Goal: Information Seeking & Learning: Learn about a topic

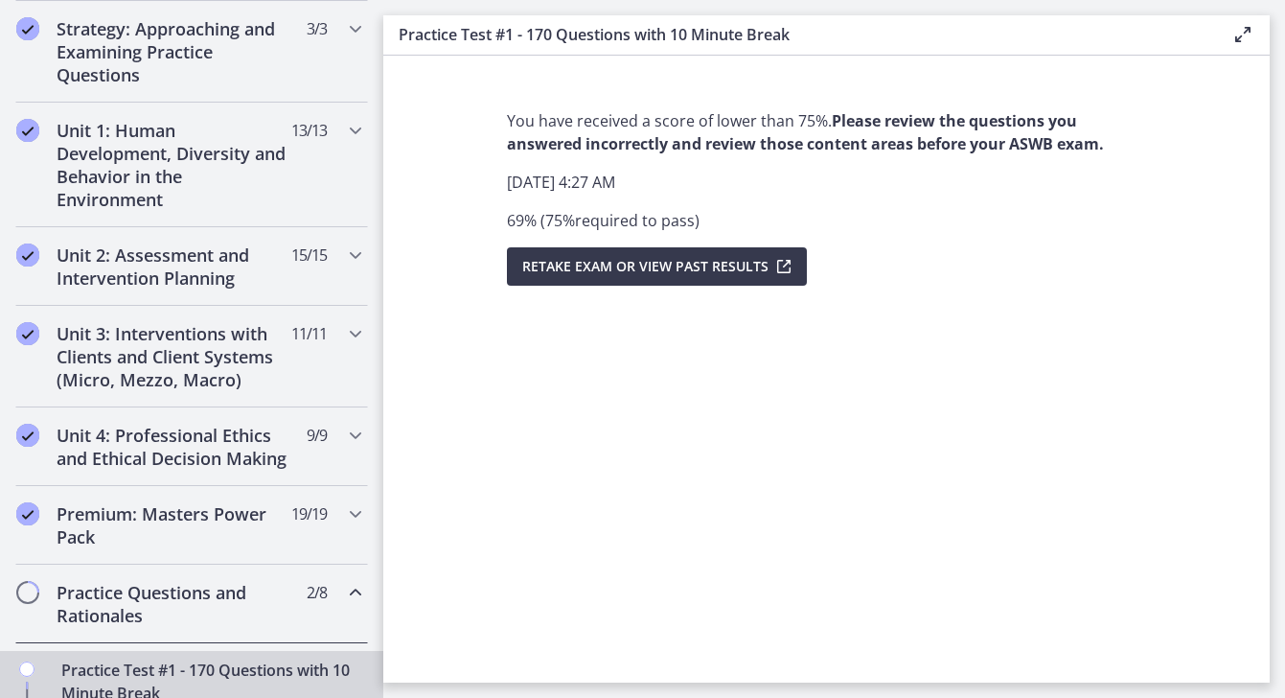
scroll to position [428, 0]
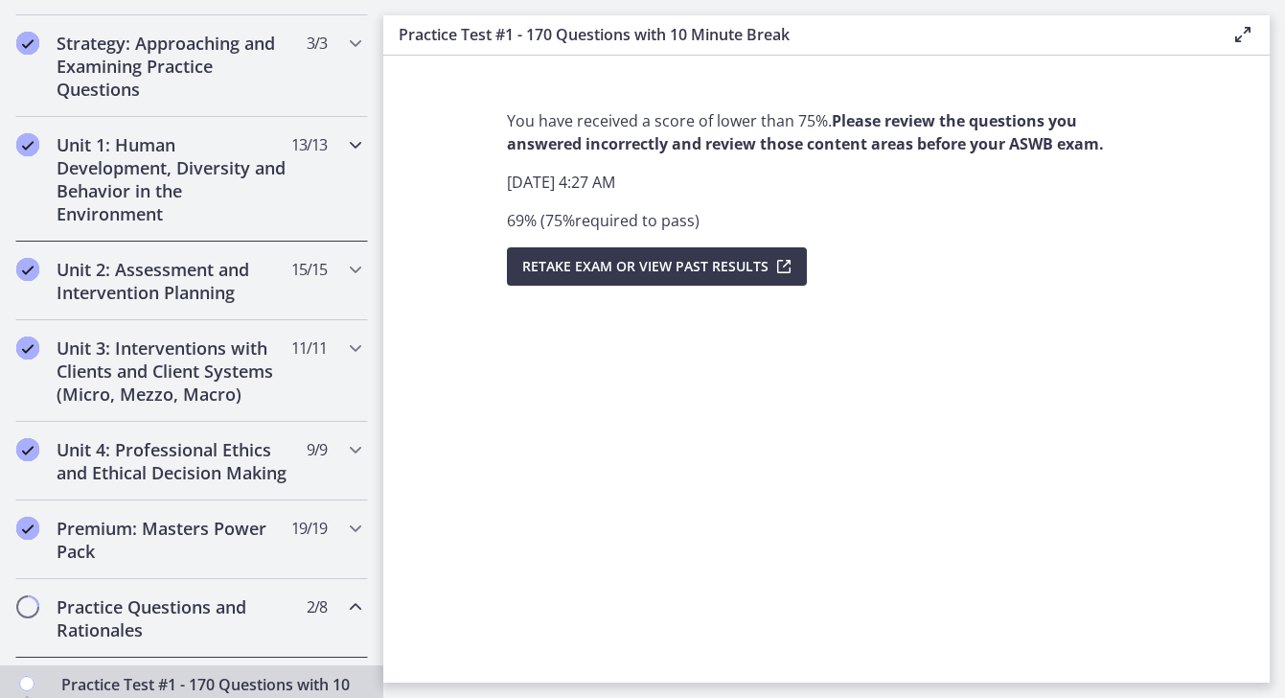
click at [352, 152] on icon "Chapters" at bounding box center [355, 144] width 23 height 23
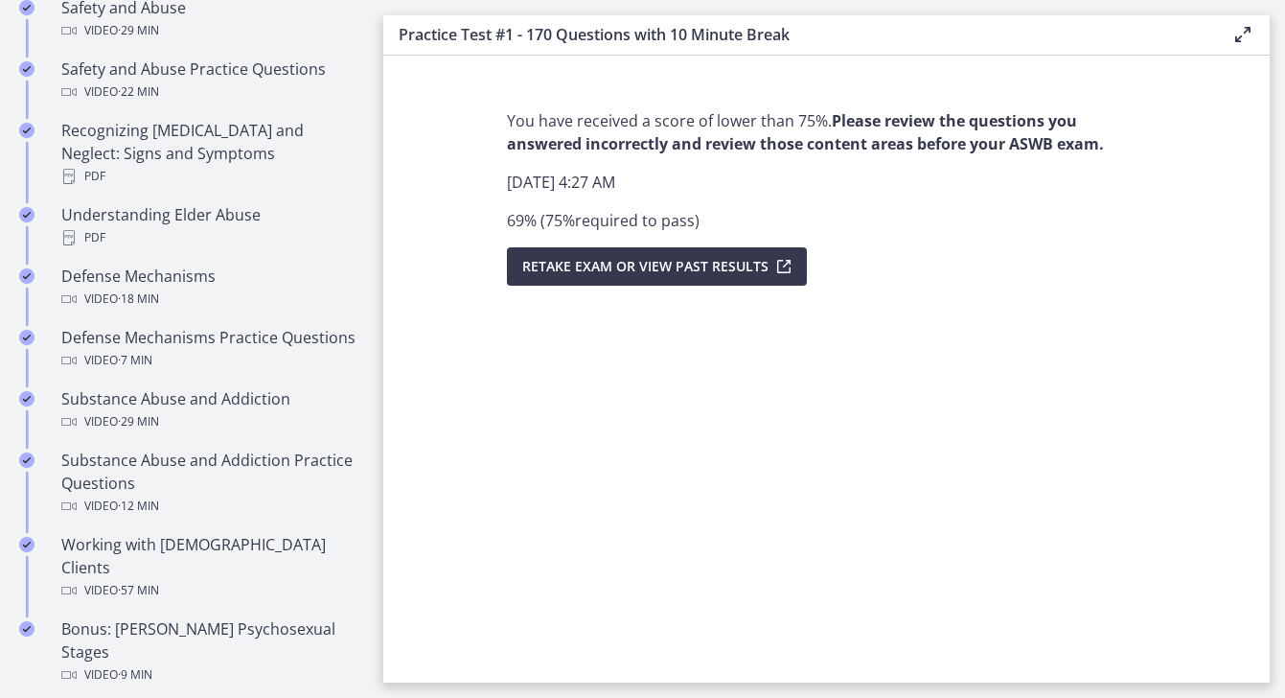
scroll to position [1201, 0]
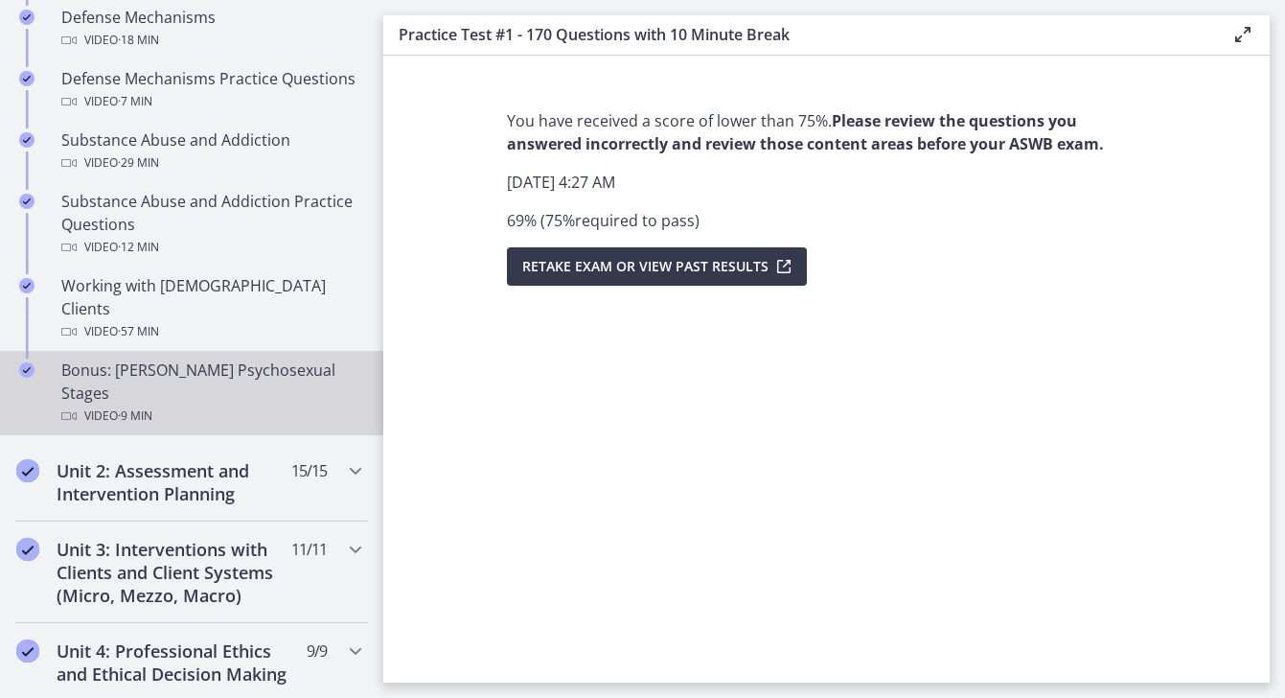
click at [288, 358] on div "Bonus: [PERSON_NAME] Psychosexual Stages Video · 9 min" at bounding box center [210, 392] width 299 height 69
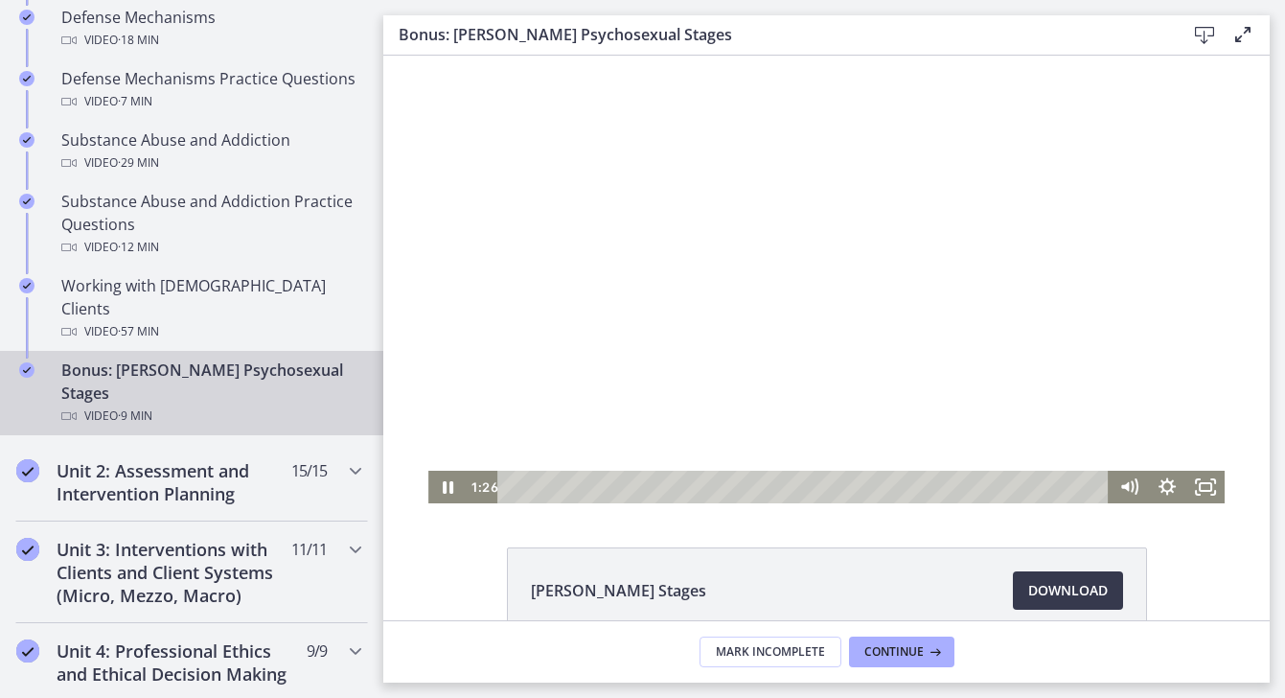
click at [1122, 441] on div at bounding box center [826, 280] width 796 height 448
click at [1161, 495] on icon "Show settings menu" at bounding box center [1167, 487] width 38 height 33
click at [1170, 434] on span "1.75x" at bounding box center [1191, 421] width 48 height 33
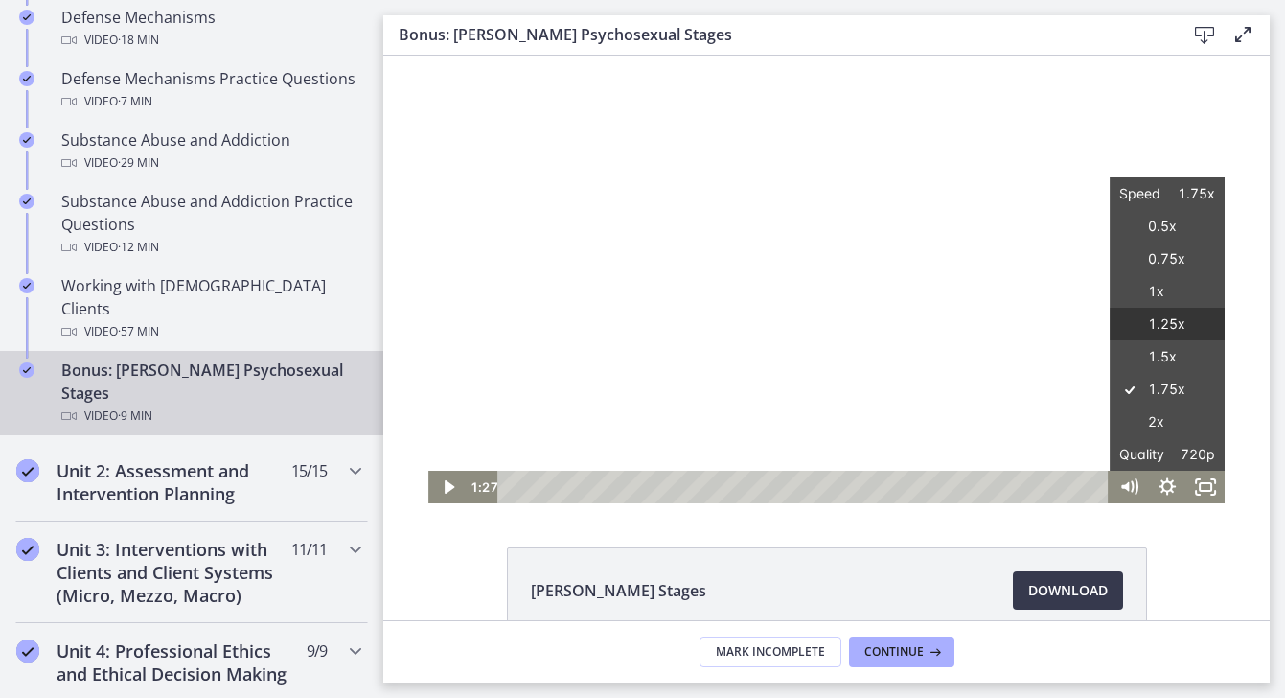
click at [1187, 336] on label "1.25x" at bounding box center [1167, 325] width 115 height 34
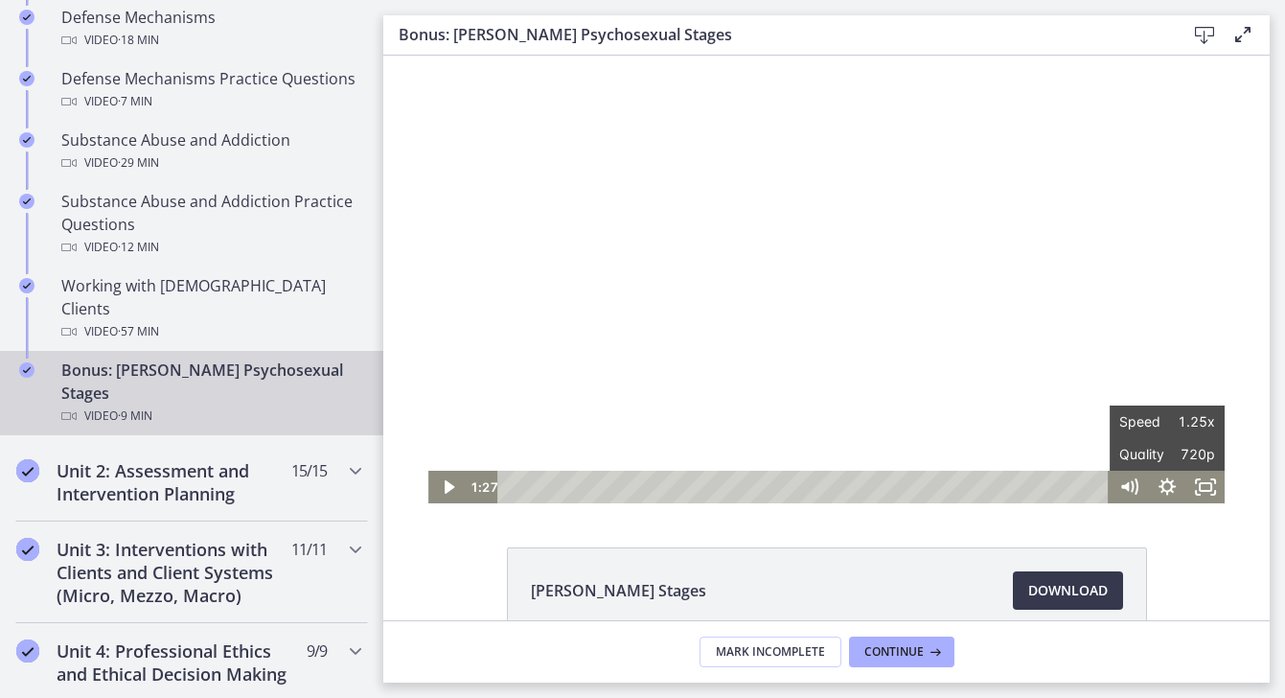
click at [1054, 375] on div at bounding box center [826, 280] width 796 height 448
click at [1091, 357] on div at bounding box center [826, 280] width 796 height 448
click at [1085, 271] on div at bounding box center [826, 280] width 796 height 448
click at [1028, 208] on div at bounding box center [826, 280] width 796 height 448
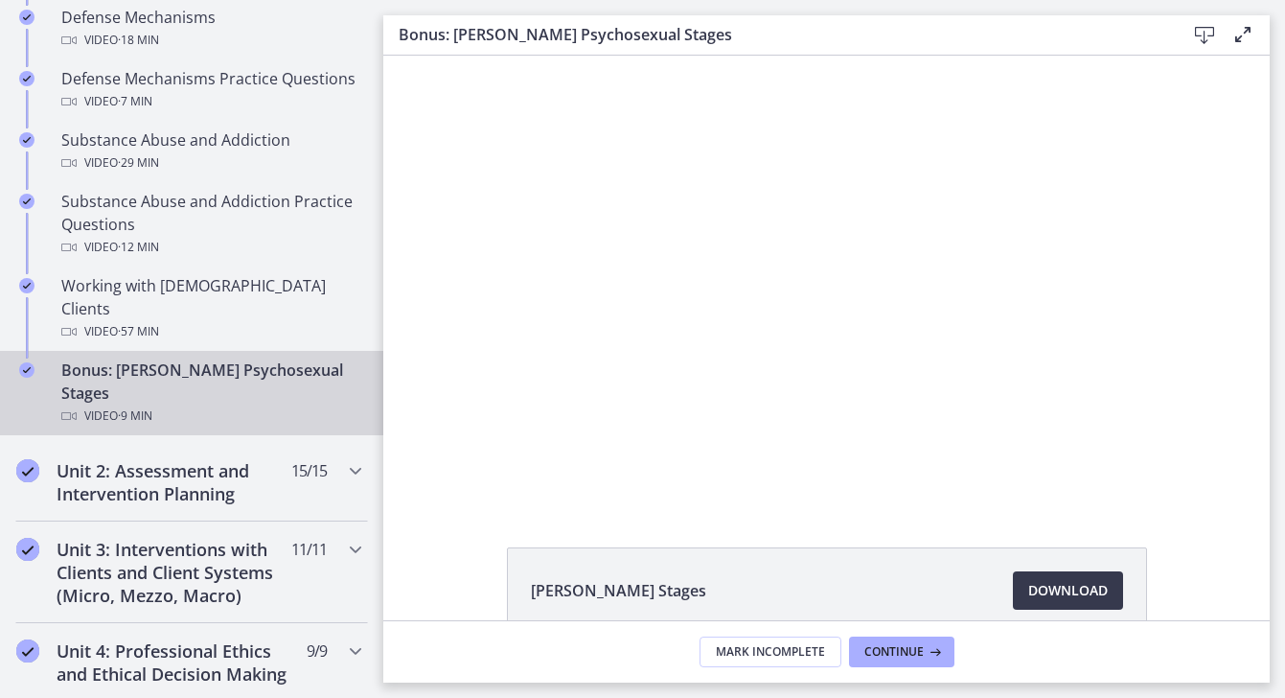
click at [1028, 208] on div at bounding box center [826, 280] width 796 height 448
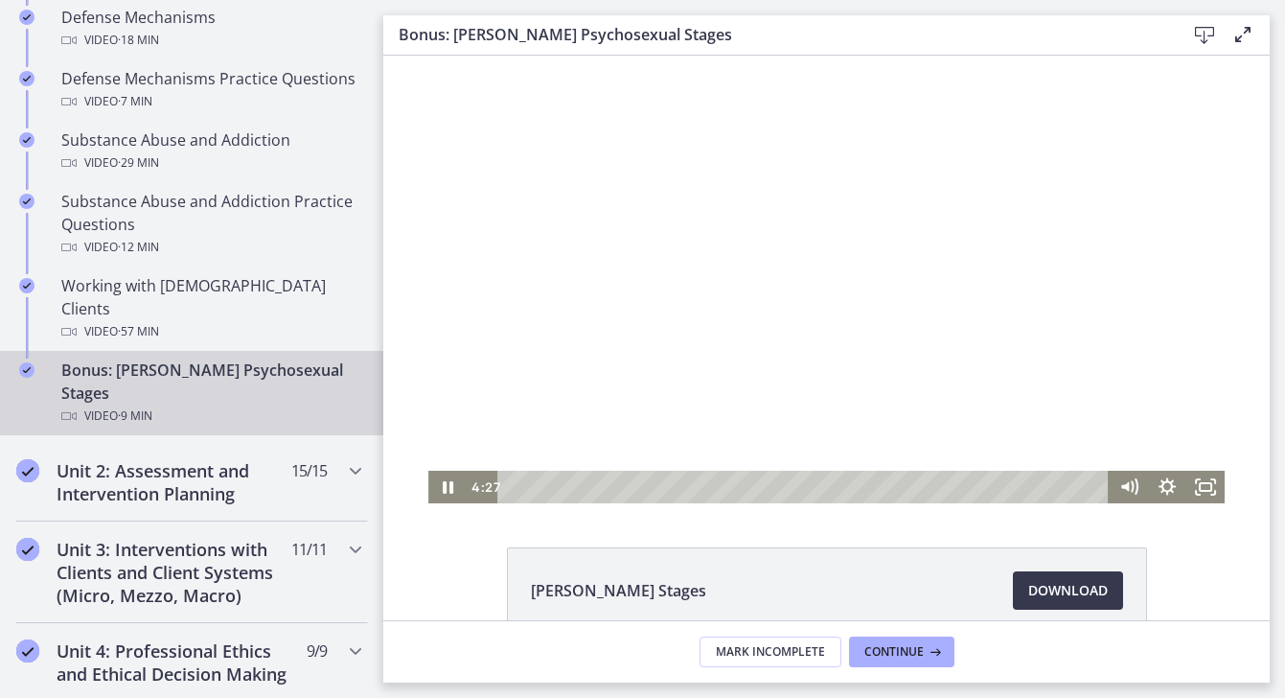
click at [928, 261] on div at bounding box center [826, 280] width 796 height 448
click at [957, 250] on div at bounding box center [826, 280] width 796 height 448
click at [957, 245] on div at bounding box center [826, 280] width 796 height 448
click at [1050, 238] on div at bounding box center [826, 280] width 796 height 448
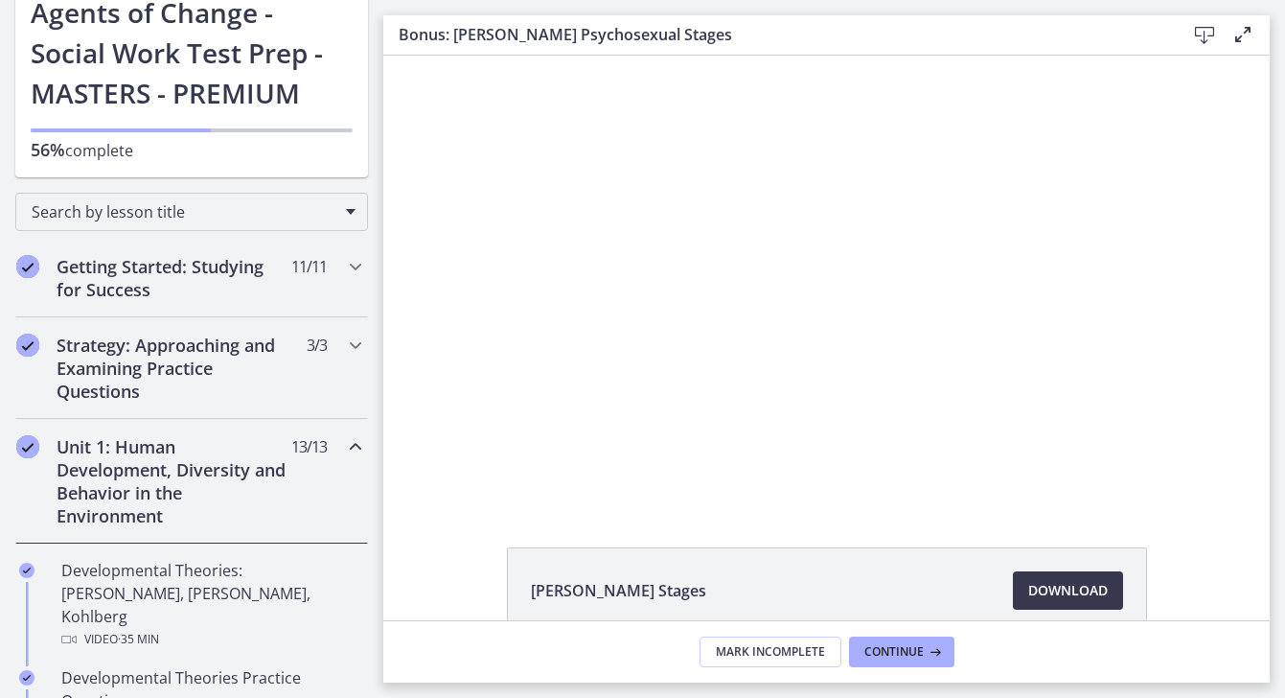
scroll to position [206, 0]
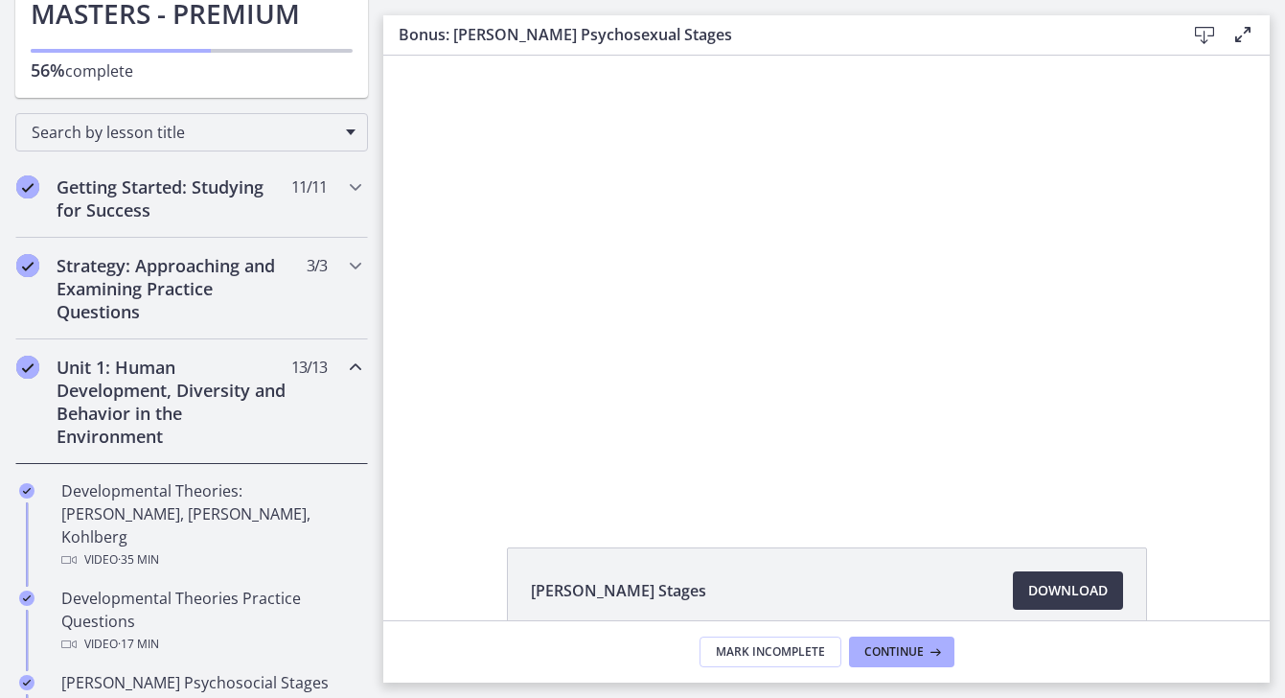
click at [364, 381] on div "Unit 1: Human Development, Diversity and Behavior in the Environment 13 / 13 Co…" at bounding box center [191, 401] width 353 height 125
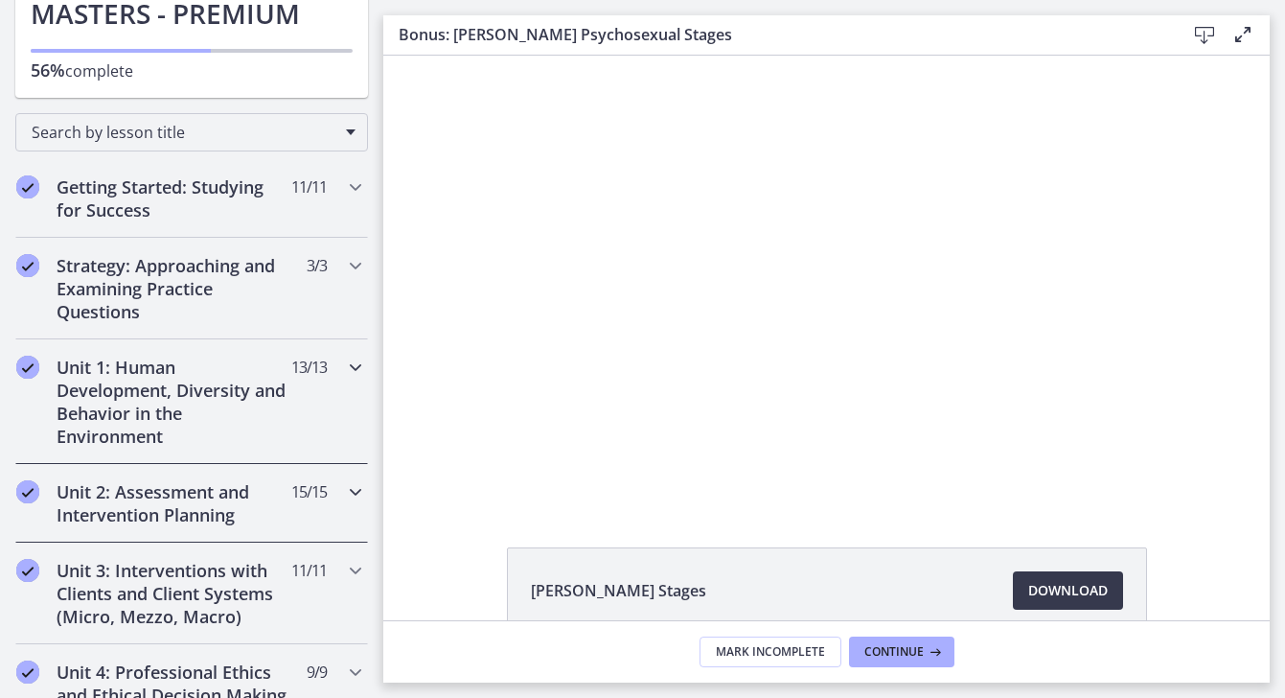
scroll to position [323, 0]
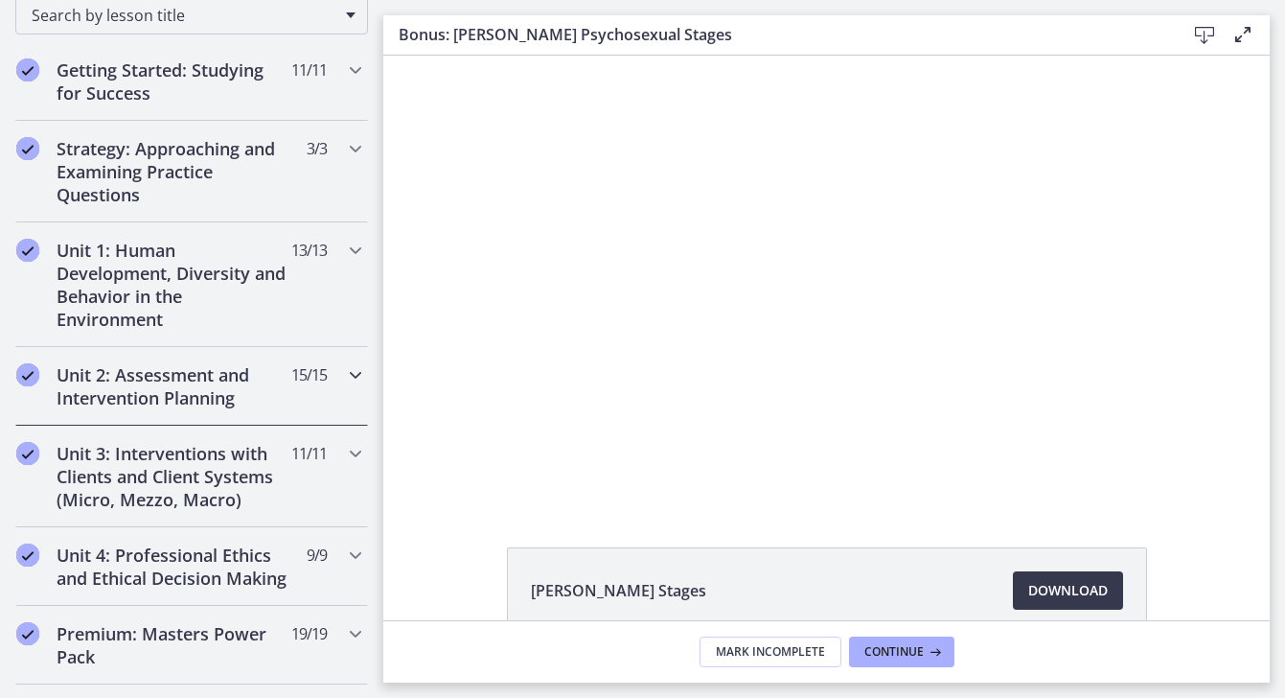
click at [349, 385] on div "Unit 2: Assessment and Intervention Planning 15 / 15 Completed" at bounding box center [191, 386] width 353 height 79
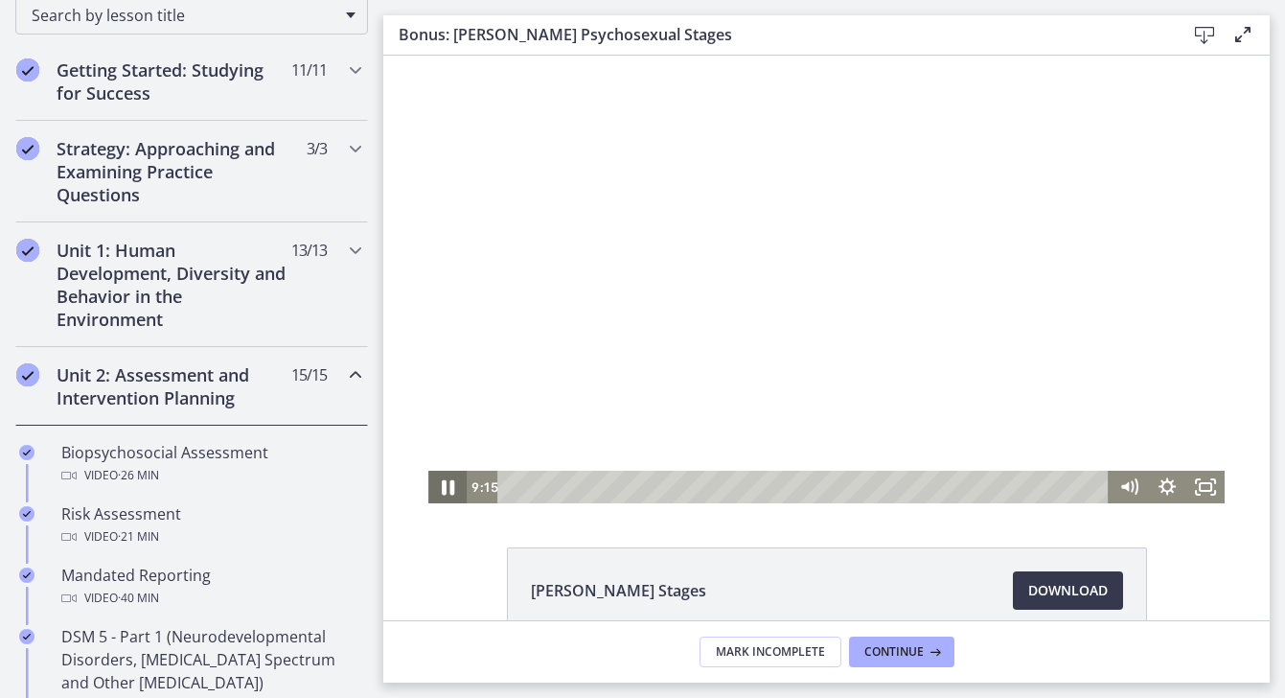
click at [457, 485] on icon "Pause" at bounding box center [448, 487] width 46 height 39
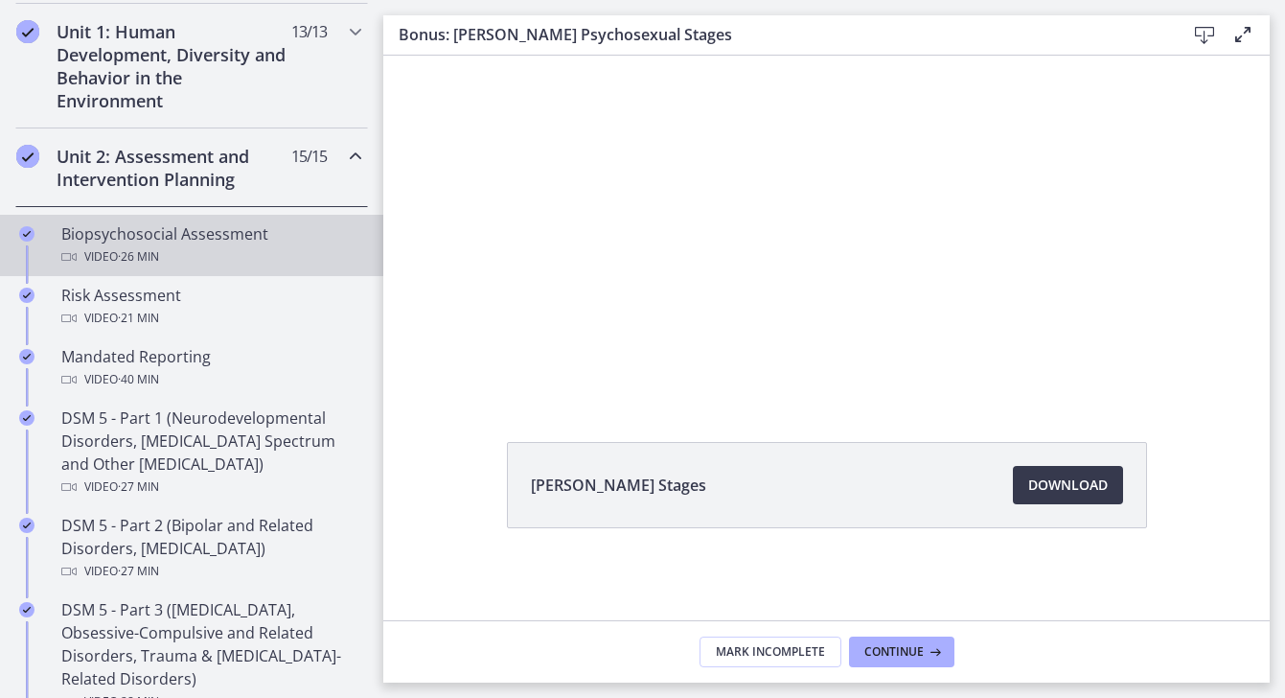
scroll to position [548, 0]
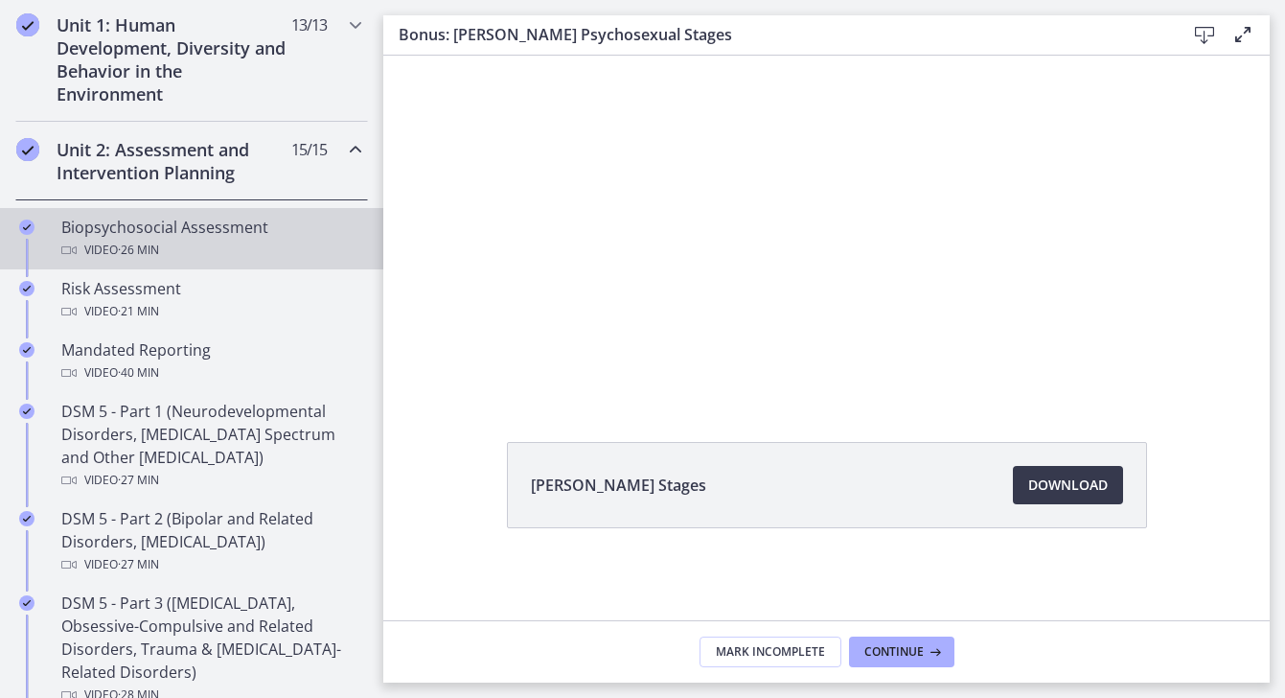
click at [254, 244] on div "Video · 26 min" at bounding box center [210, 250] width 299 height 23
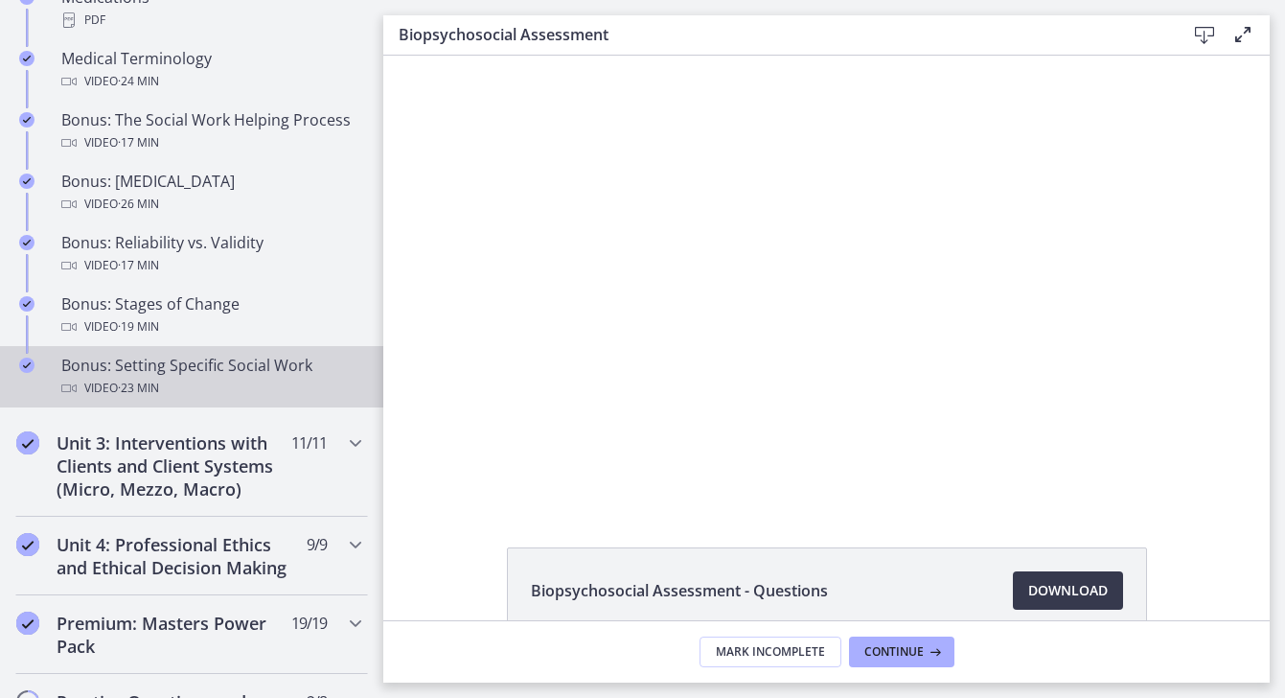
scroll to position [1506, 0]
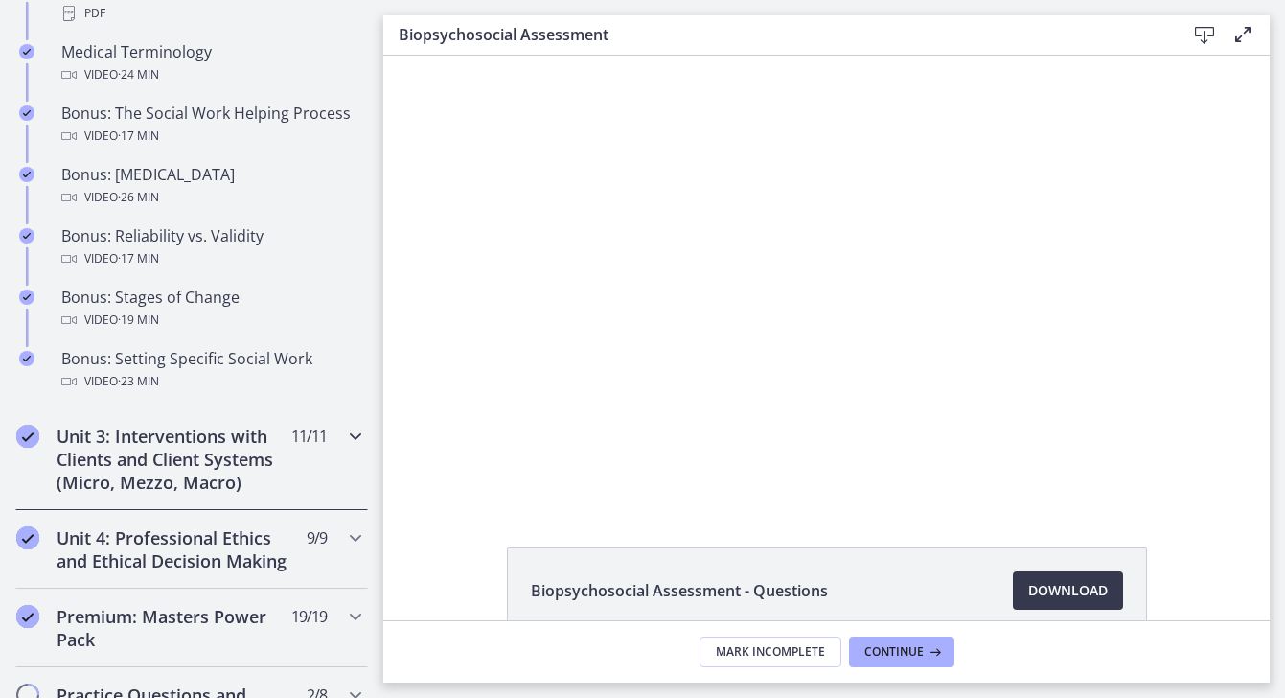
click at [343, 433] on div "Unit 3: Interventions with Clients and Client Systems (Micro, Mezzo, Macro) 11 …" at bounding box center [191, 459] width 353 height 102
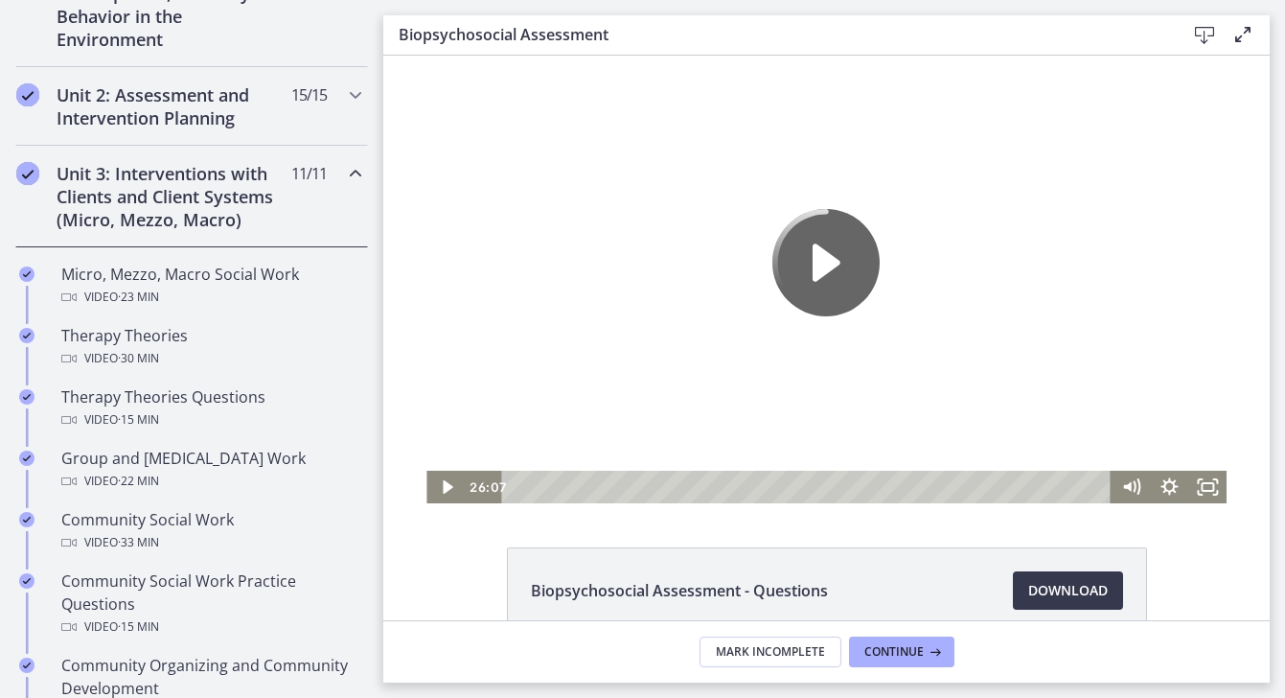
scroll to position [600, 0]
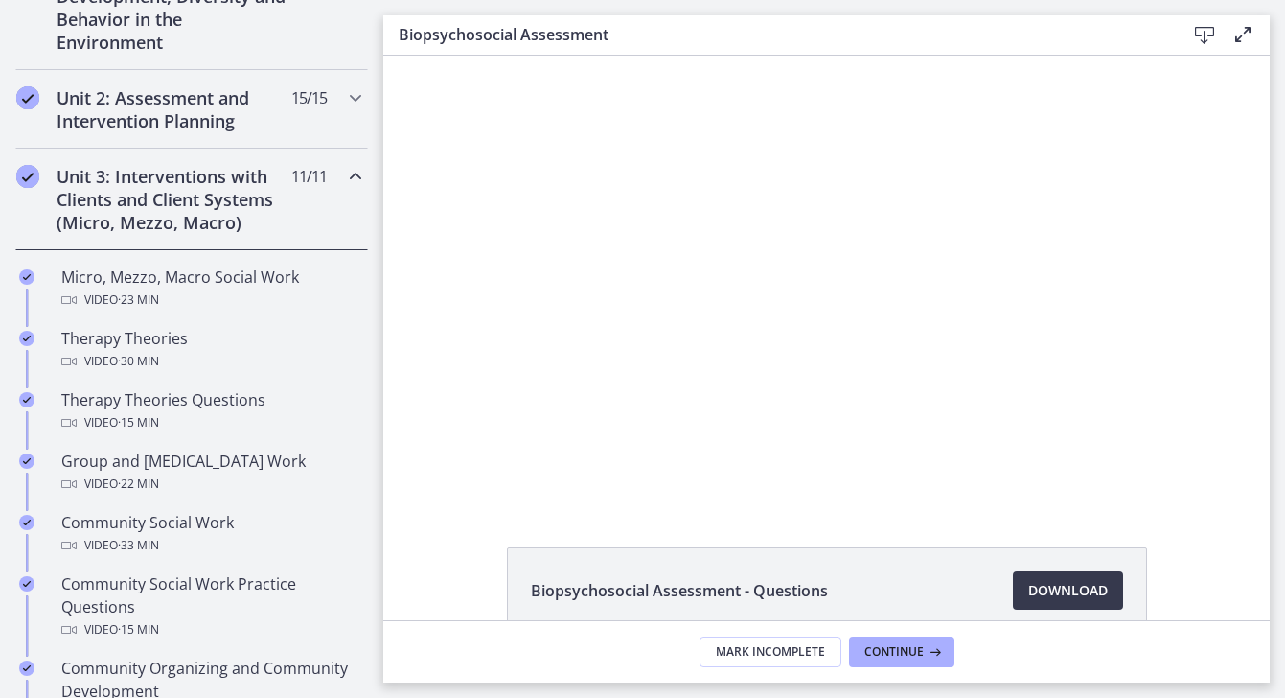
click at [346, 193] on div "Unit 3: Interventions with Clients and Client Systems (Micro, Mezzo, Macro) 11 …" at bounding box center [191, 200] width 353 height 102
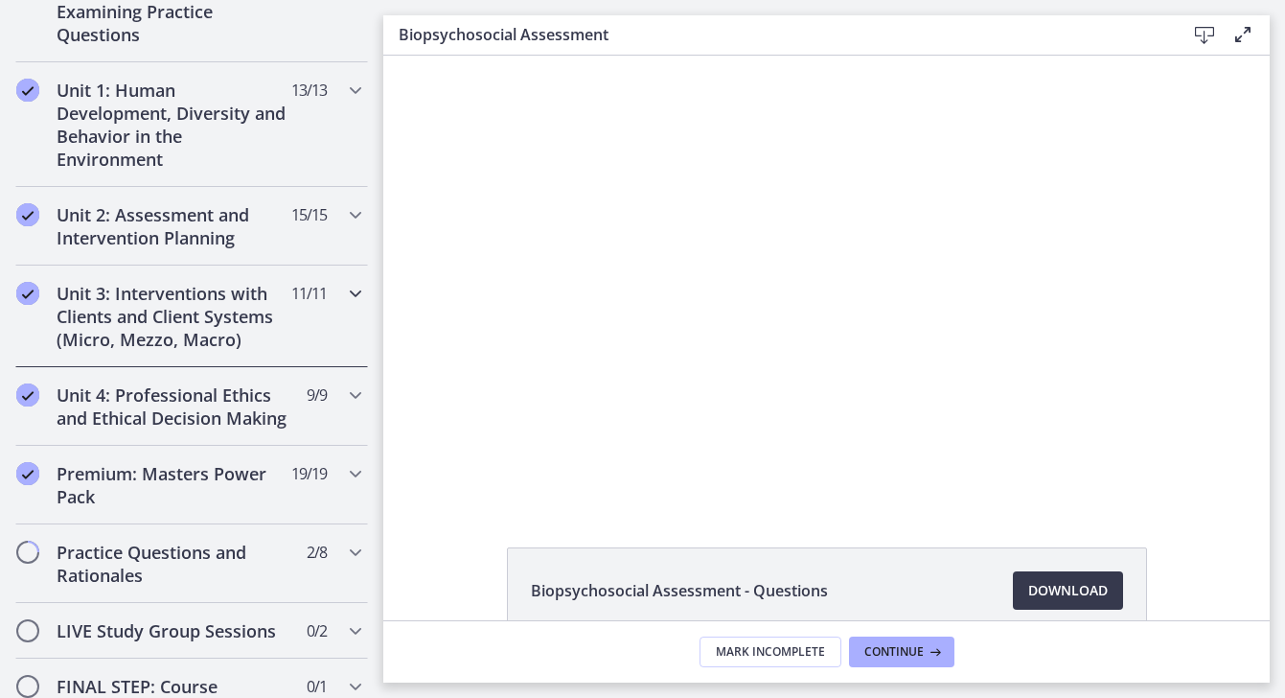
scroll to position [481, 0]
click at [350, 205] on icon "Chapters" at bounding box center [355, 216] width 23 height 23
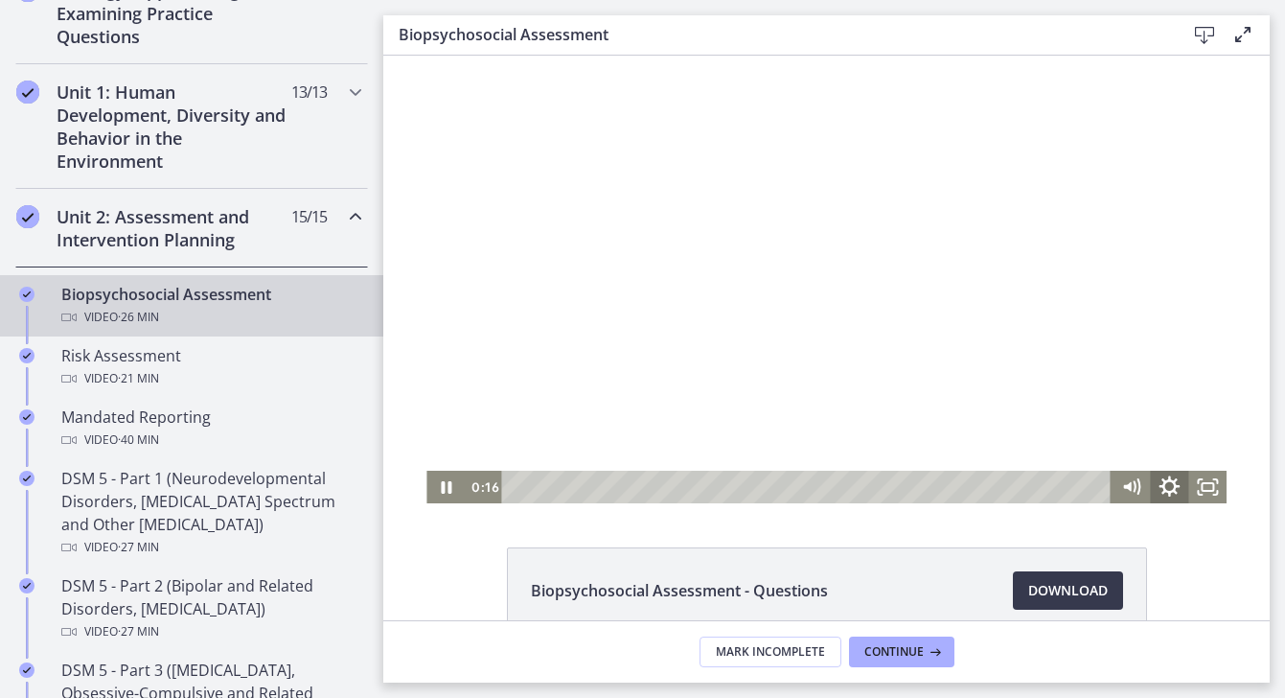
click at [1170, 488] on icon "Show settings menu" at bounding box center [1169, 487] width 46 height 39
click at [1178, 422] on span "1.25x" at bounding box center [1193, 421] width 48 height 33
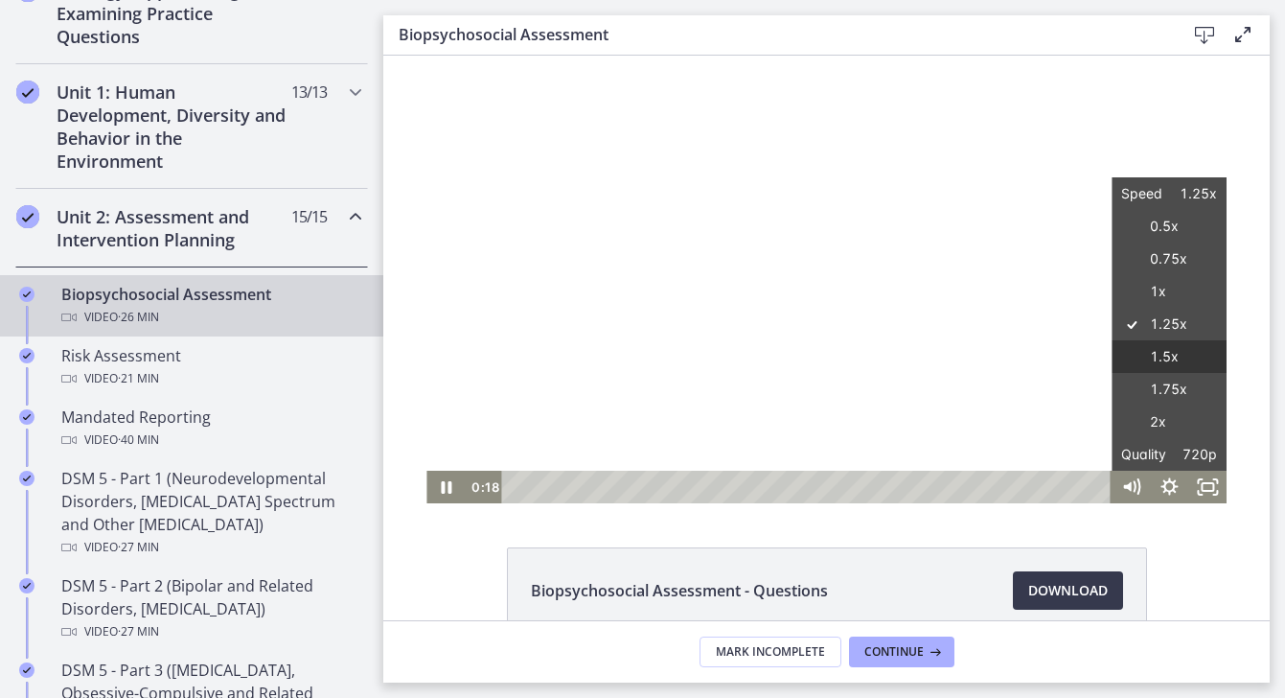
click at [1180, 363] on label "1.5x" at bounding box center [1169, 357] width 115 height 34
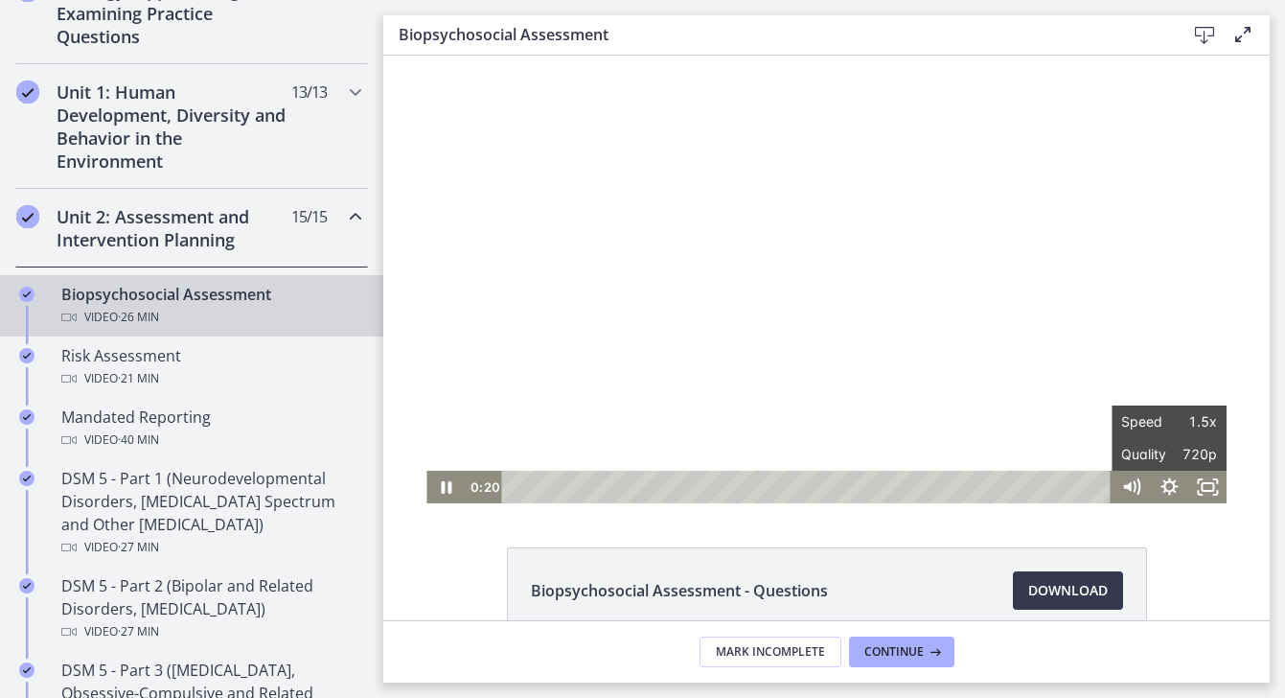
click at [1238, 584] on div "Biopsychosocial Assessment - Questions Download Opens in a new window" at bounding box center [826, 636] width 887 height 178
click at [1158, 493] on icon "Show settings menu" at bounding box center [1169, 487] width 46 height 39
click at [1178, 413] on span "1.5x" at bounding box center [1193, 421] width 48 height 33
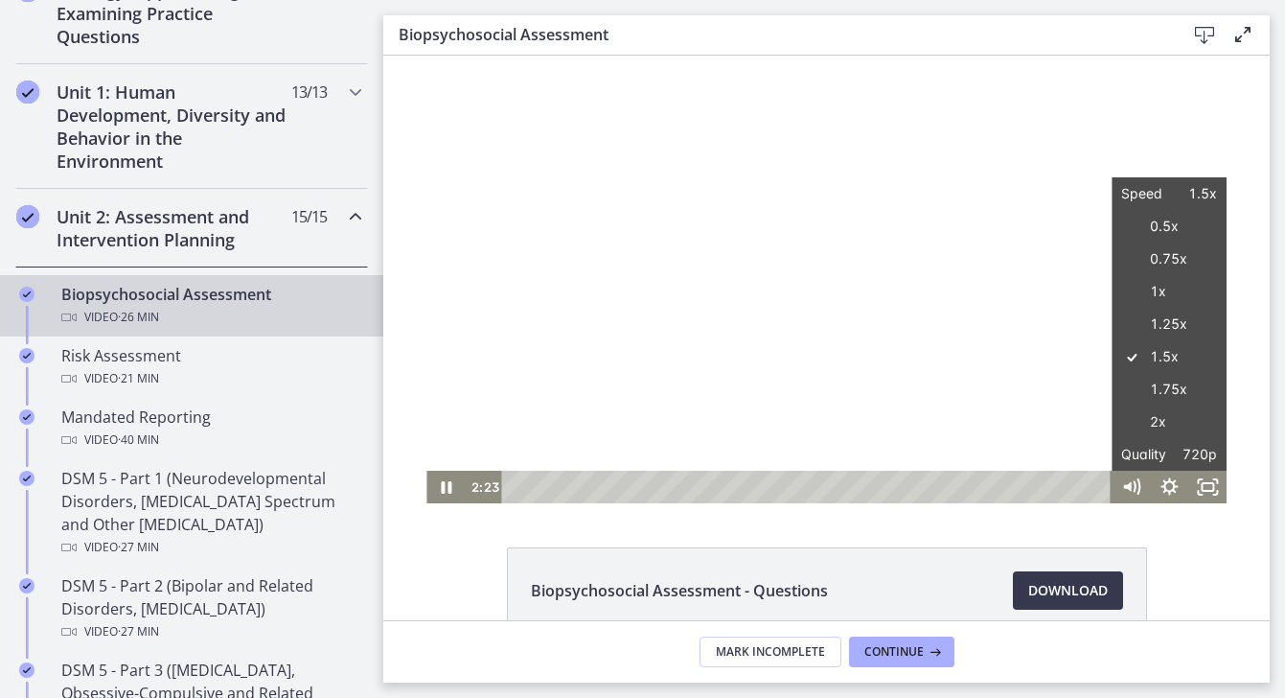
click at [1262, 321] on div "The video is loading... Click for sound @keyframes VOLUME_SMALL_WAVE_FLASH { 0%…" at bounding box center [826, 280] width 887 height 448
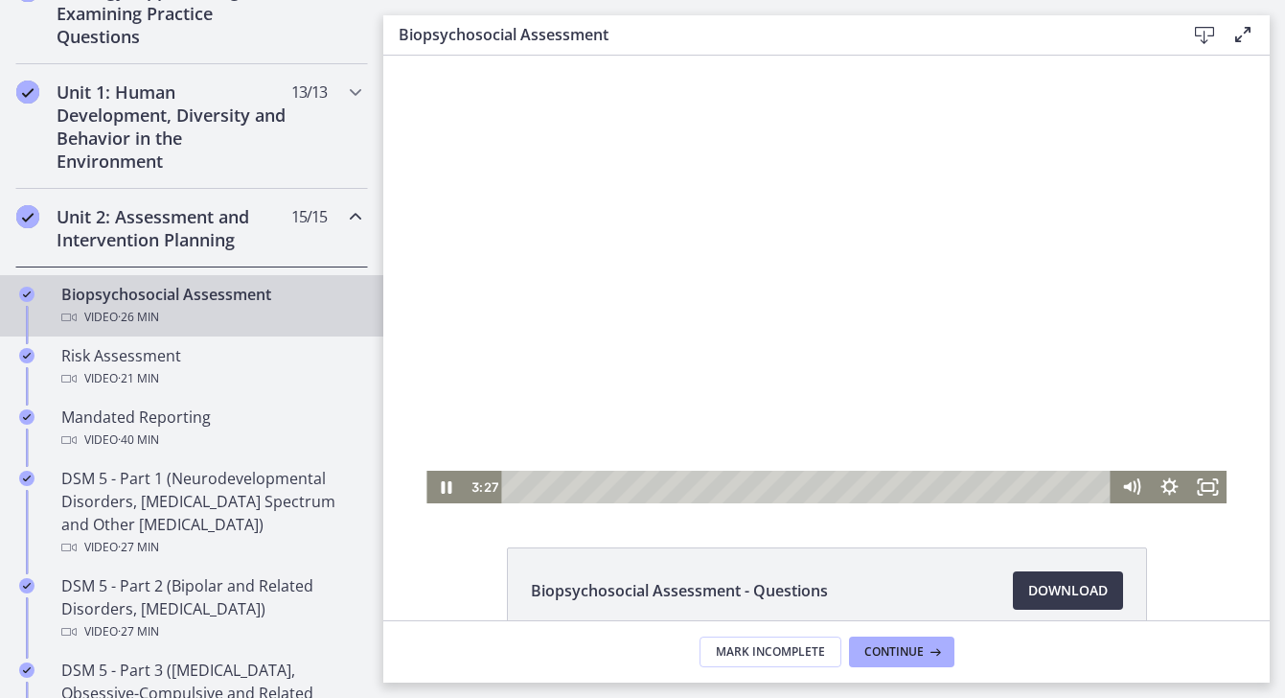
click at [1102, 337] on div at bounding box center [827, 280] width 800 height 448
click at [586, 487] on div "3:07" at bounding box center [809, 487] width 587 height 33
click at [982, 377] on div at bounding box center [827, 280] width 800 height 448
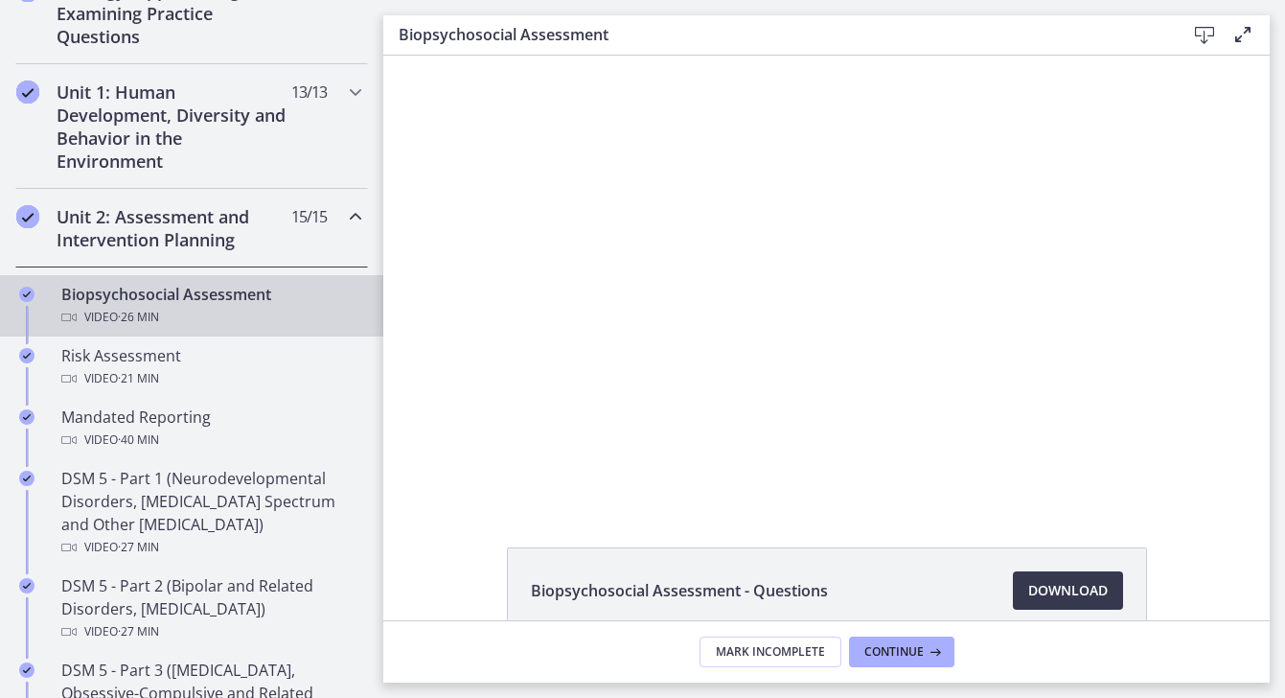
click at [982, 378] on div at bounding box center [827, 280] width 800 height 448
click at [983, 379] on div at bounding box center [827, 280] width 800 height 448
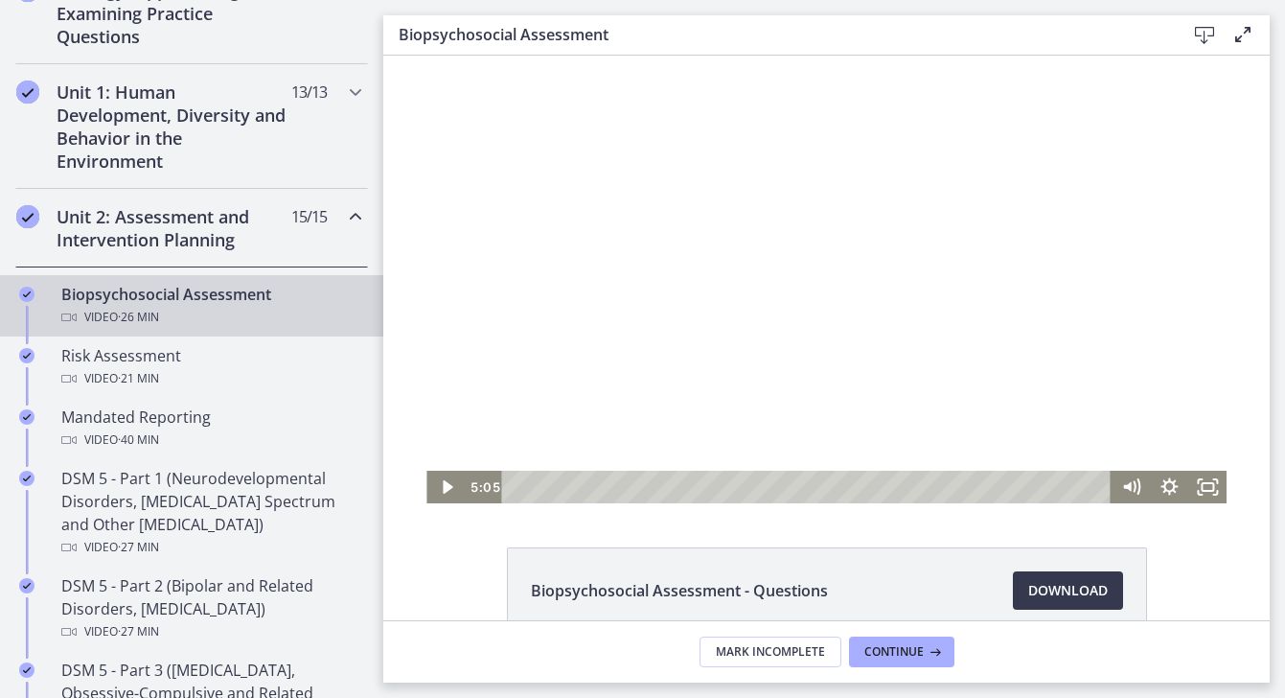
click at [977, 372] on div at bounding box center [827, 280] width 800 height 448
click at [861, 437] on div at bounding box center [827, 280] width 800 height 448
click at [864, 404] on div at bounding box center [827, 280] width 800 height 448
click at [427, 56] on button "Pause: cbe28tpt4o1cl02sic2g.mp4" at bounding box center [427, 56] width 1 height 1
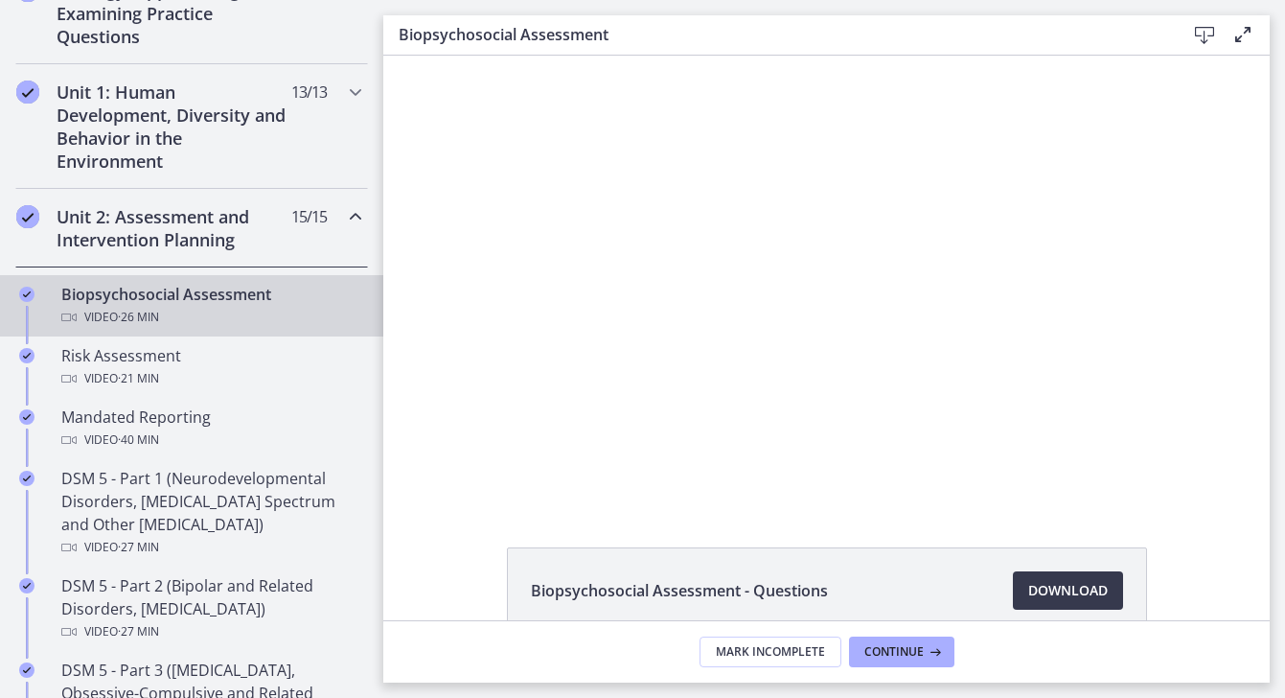
click at [427, 56] on button "Play Video: cbe28tpt4o1cl02sic2g.mp4" at bounding box center [427, 56] width 1 height 1
click at [878, 291] on div at bounding box center [827, 280] width 800 height 448
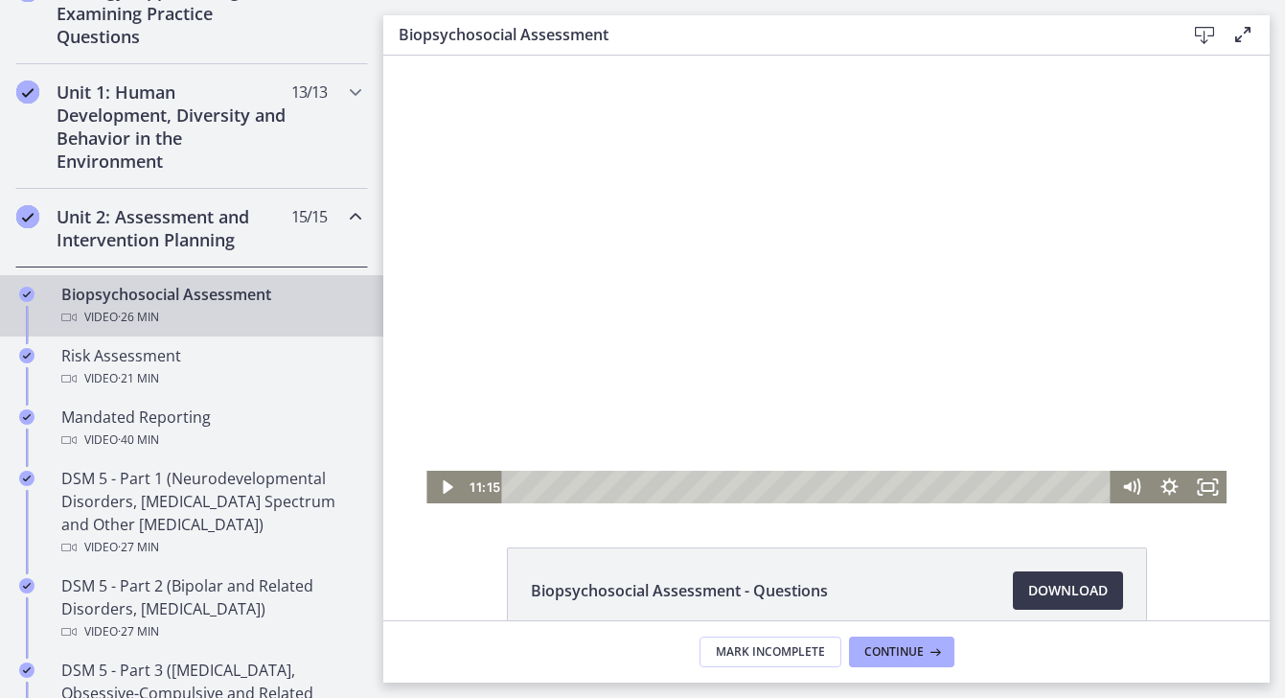
click at [882, 292] on div at bounding box center [827, 280] width 800 height 448
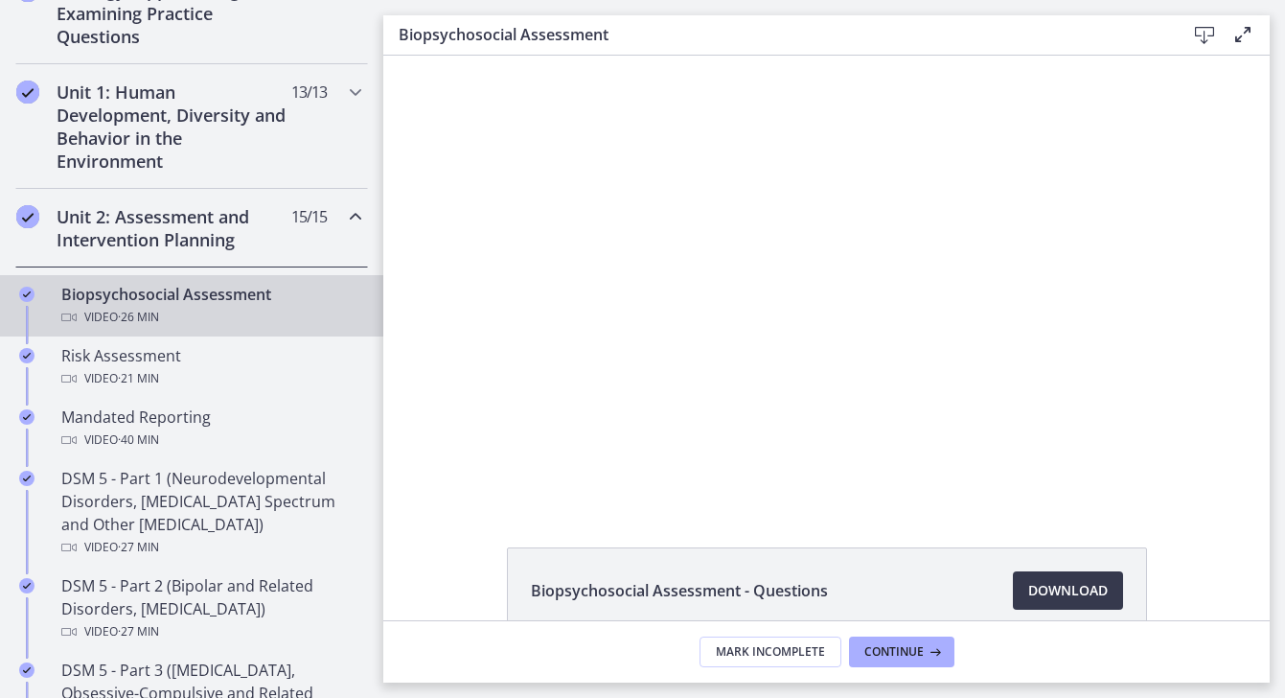
scroll to position [3, 0]
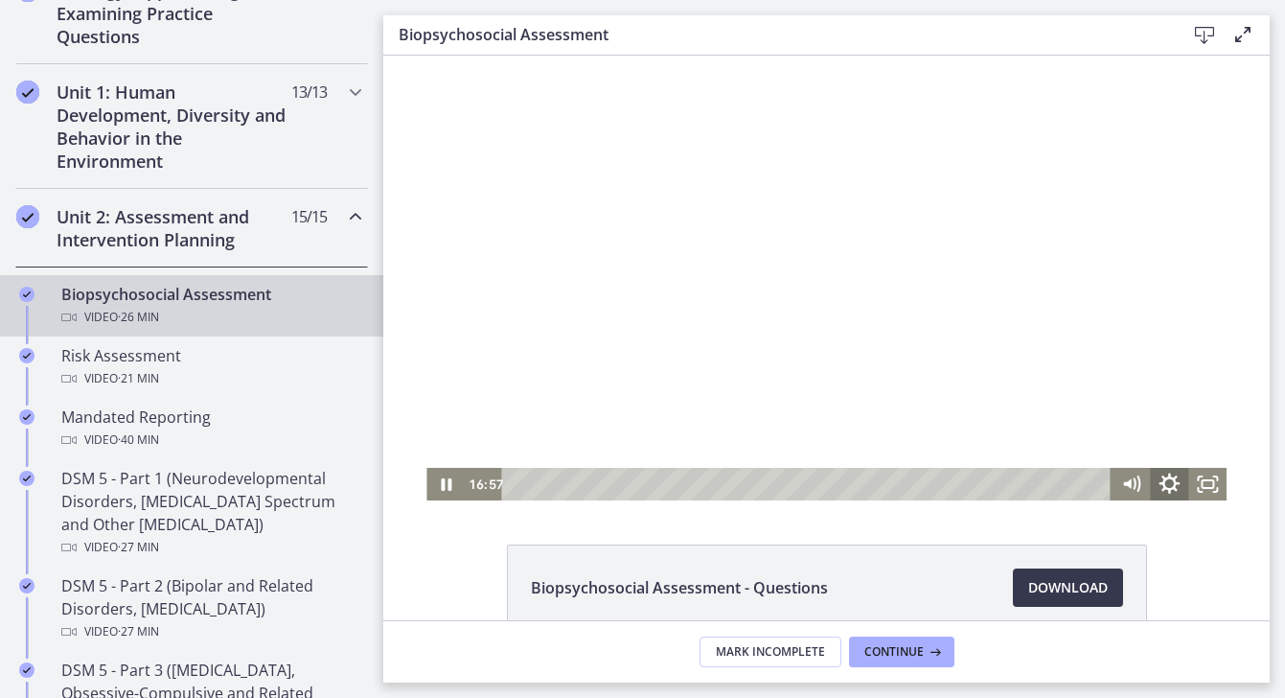
click at [1167, 491] on icon "Show settings menu" at bounding box center [1169, 484] width 46 height 39
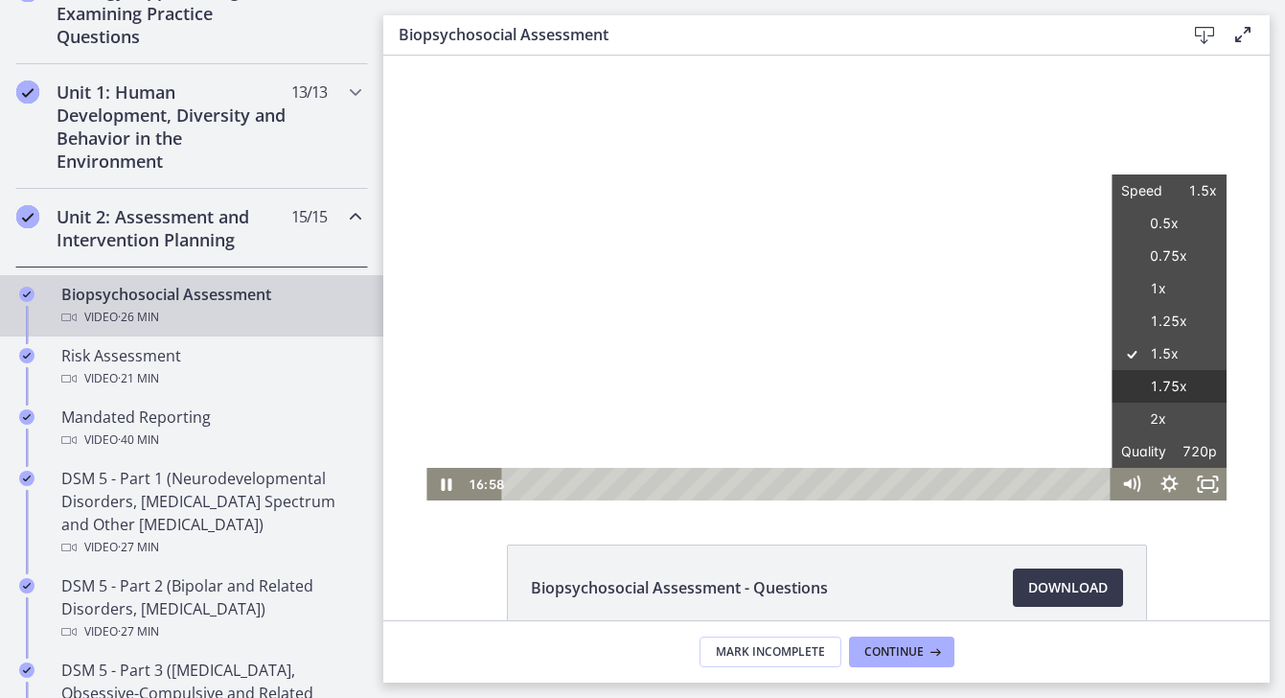
click at [1190, 384] on label "1.75x" at bounding box center [1169, 387] width 115 height 34
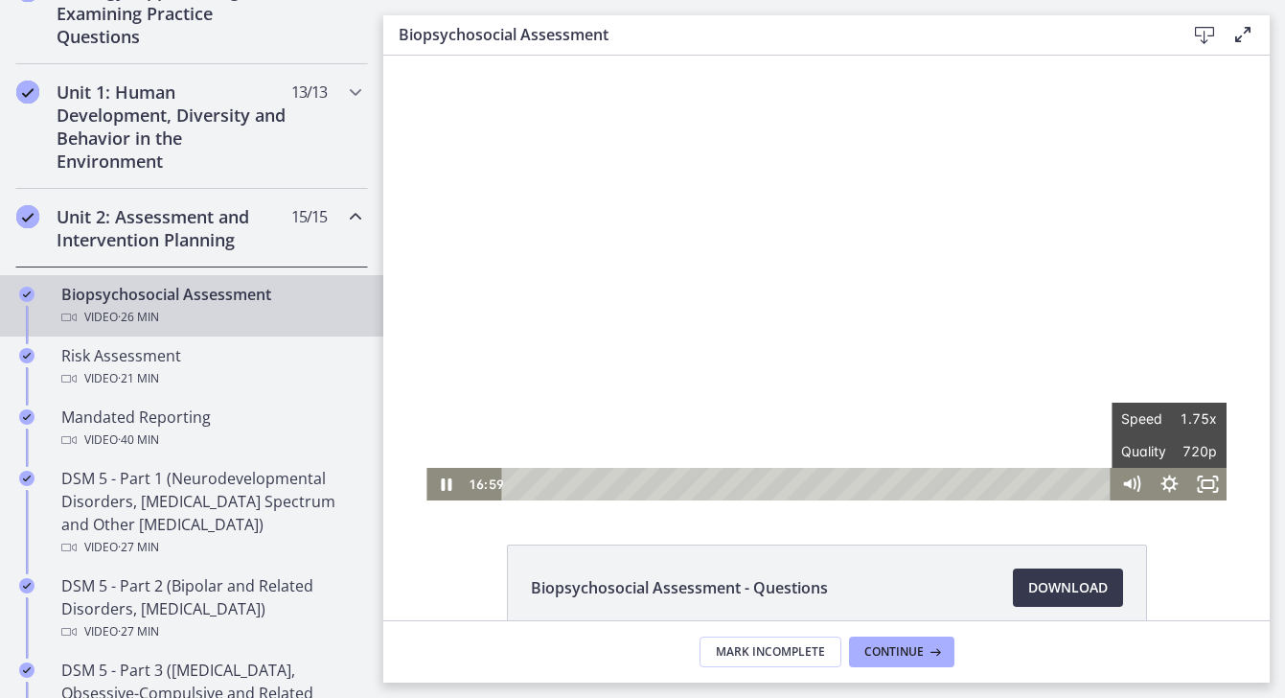
click at [1237, 544] on div "Biopsychosocial Assessment - Questions Download Opens in a new window" at bounding box center [826, 633] width 887 height 178
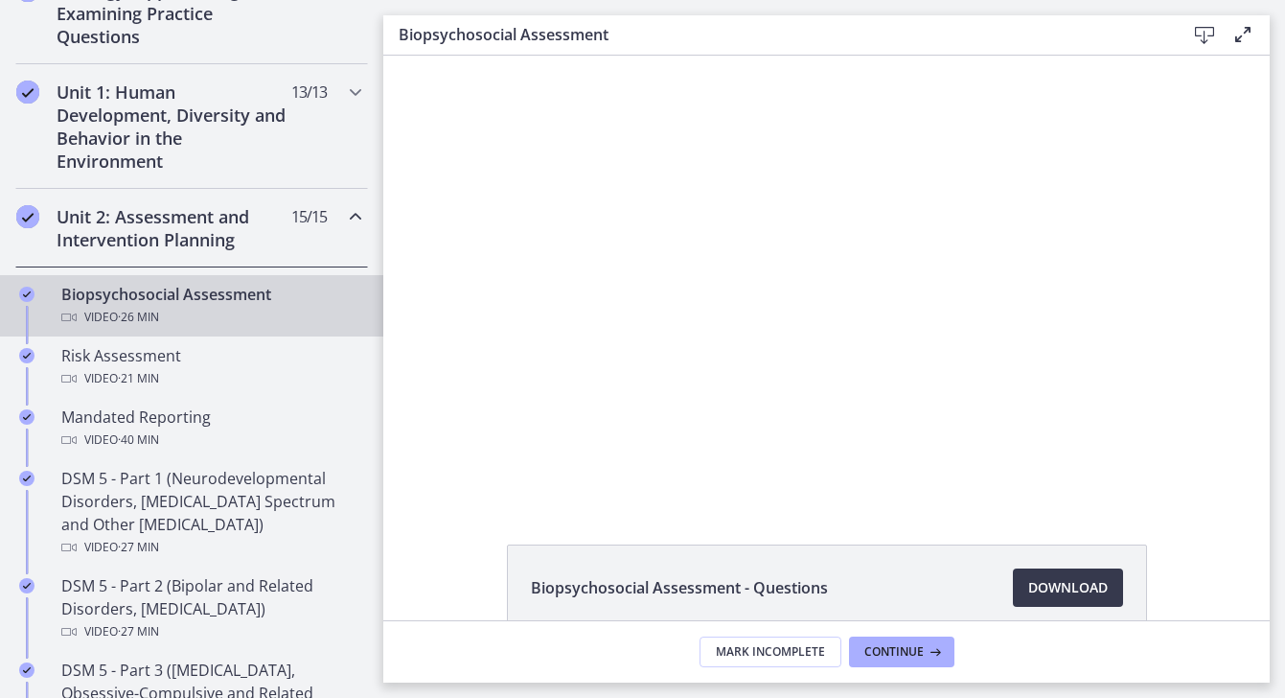
click at [1237, 544] on div "Biopsychosocial Assessment - Questions Download Opens in a new window" at bounding box center [826, 633] width 887 height 178
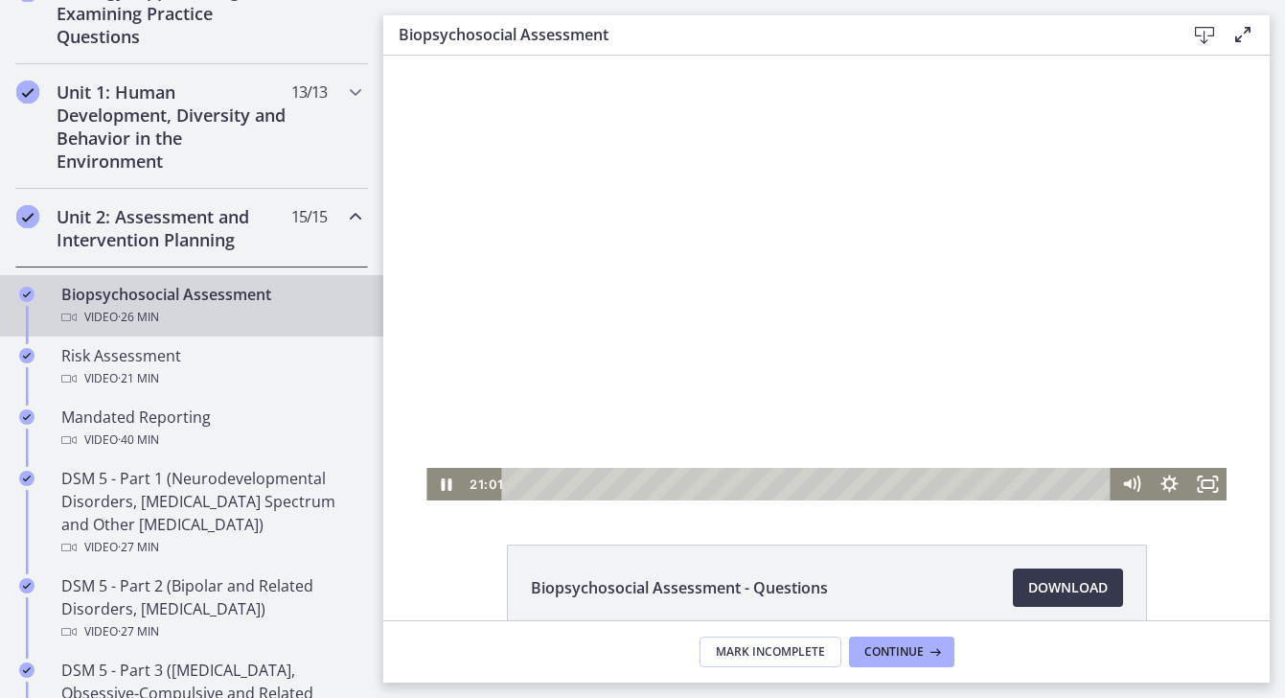
click at [1069, 295] on div at bounding box center [827, 277] width 800 height 448
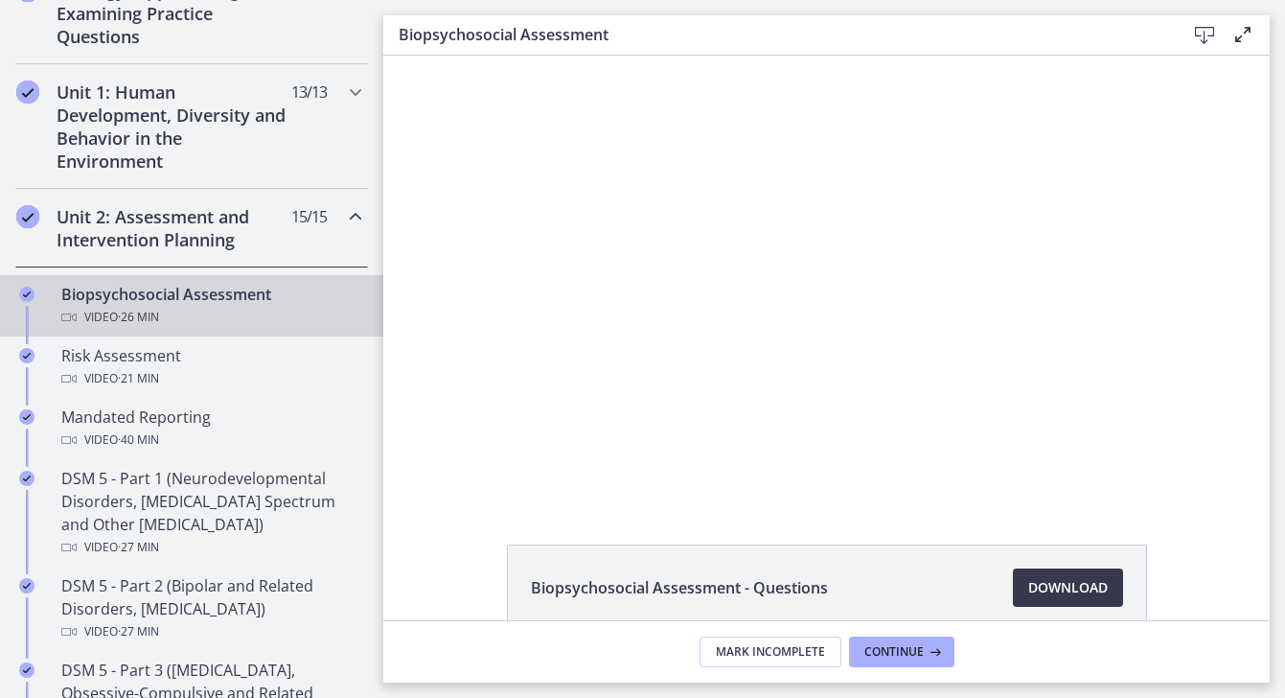
click at [1069, 294] on div at bounding box center [827, 277] width 800 height 448
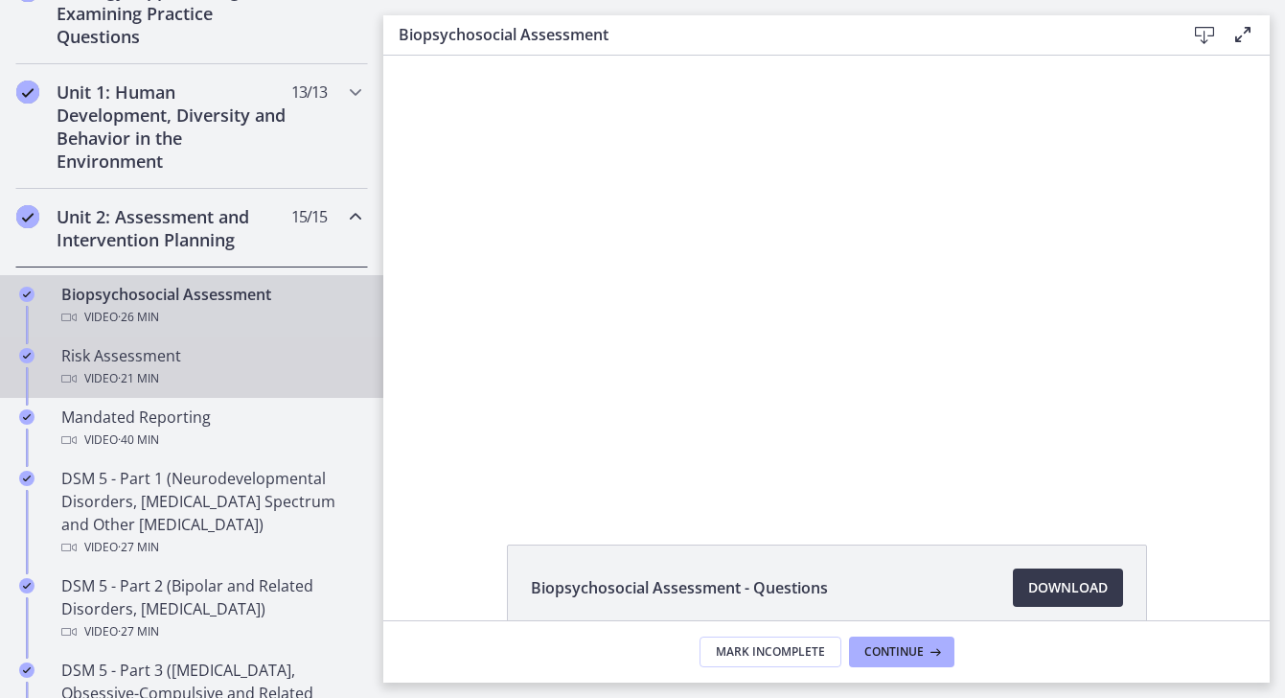
click at [241, 375] on div "Video · 21 min" at bounding box center [210, 378] width 299 height 23
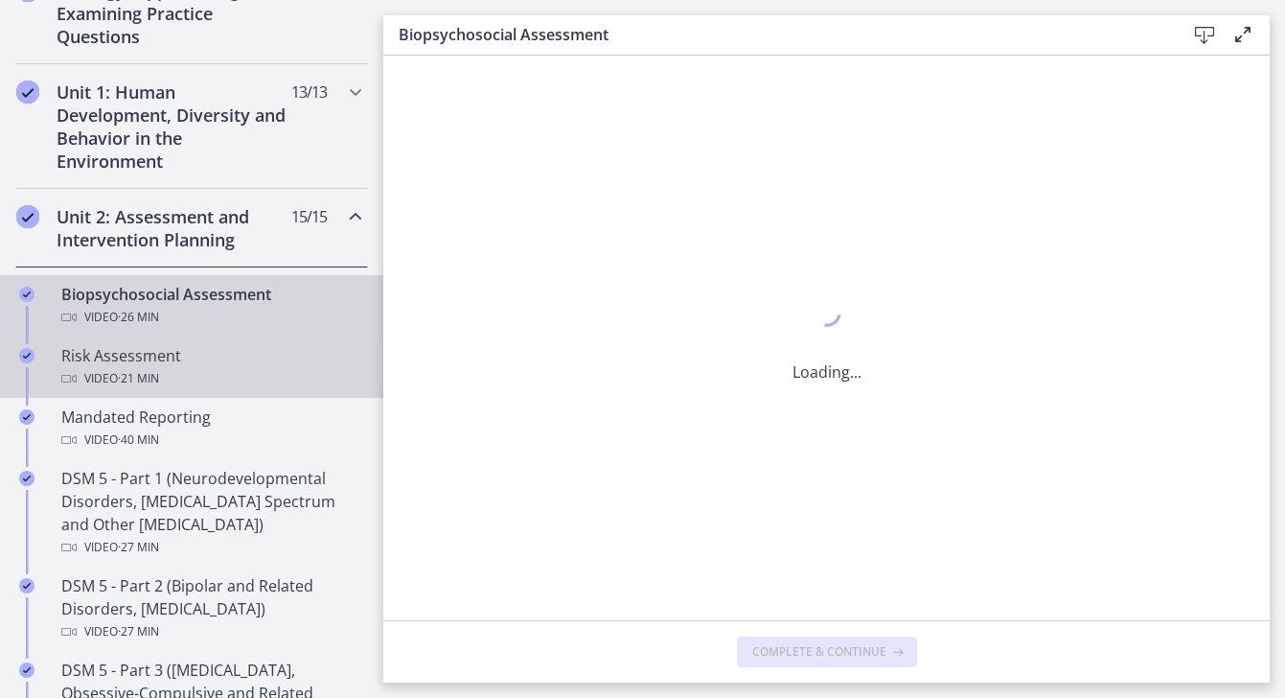
scroll to position [0, 0]
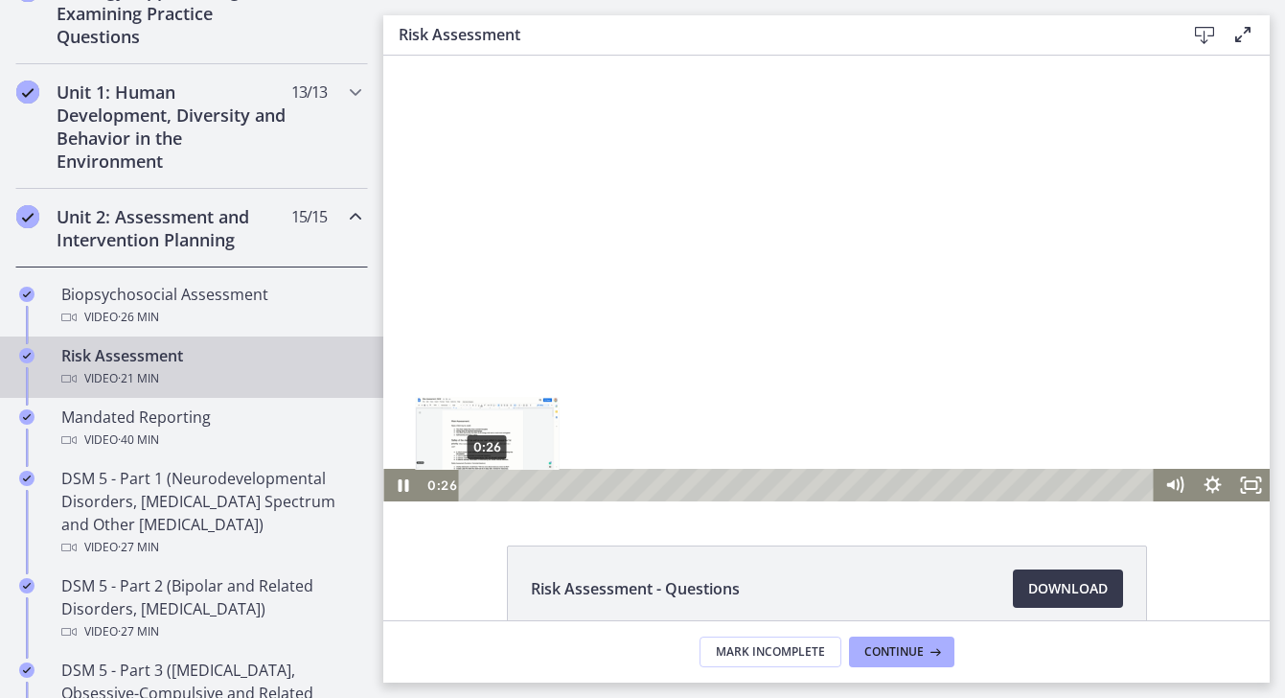
click at [487, 489] on div "0:26" at bounding box center [809, 485] width 673 height 33
click at [609, 371] on div at bounding box center [826, 279] width 887 height 446
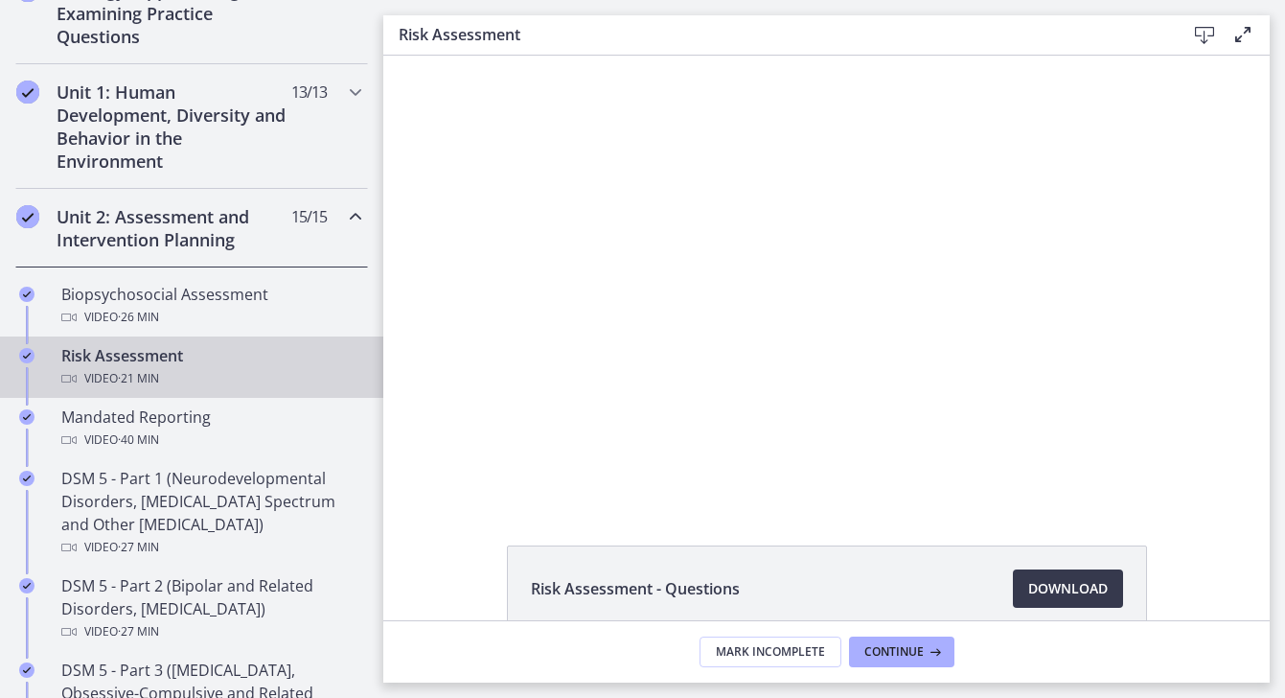
click at [609, 371] on div at bounding box center [826, 279] width 887 height 446
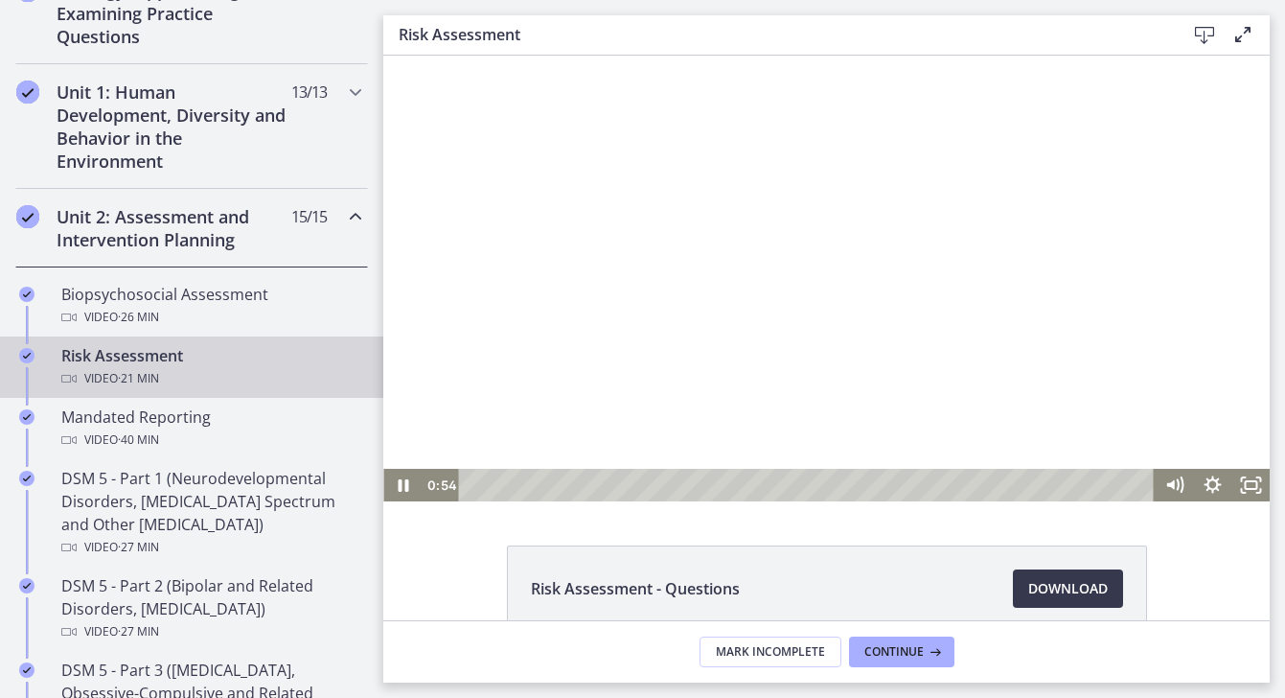
click at [609, 371] on div at bounding box center [826, 279] width 887 height 446
click at [1215, 486] on icon "Show settings menu" at bounding box center [1212, 485] width 46 height 39
click at [1227, 421] on span "1.75x" at bounding box center [1237, 420] width 48 height 33
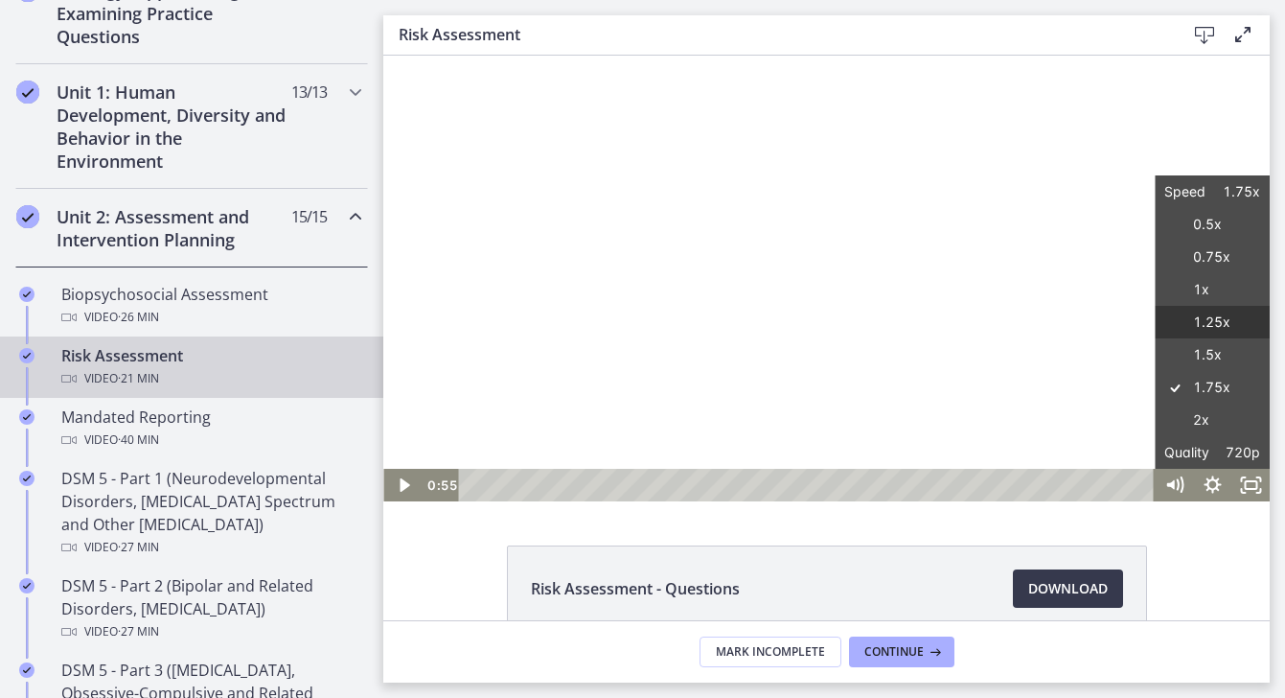
click at [1223, 326] on label "1.25x" at bounding box center [1212, 323] width 115 height 34
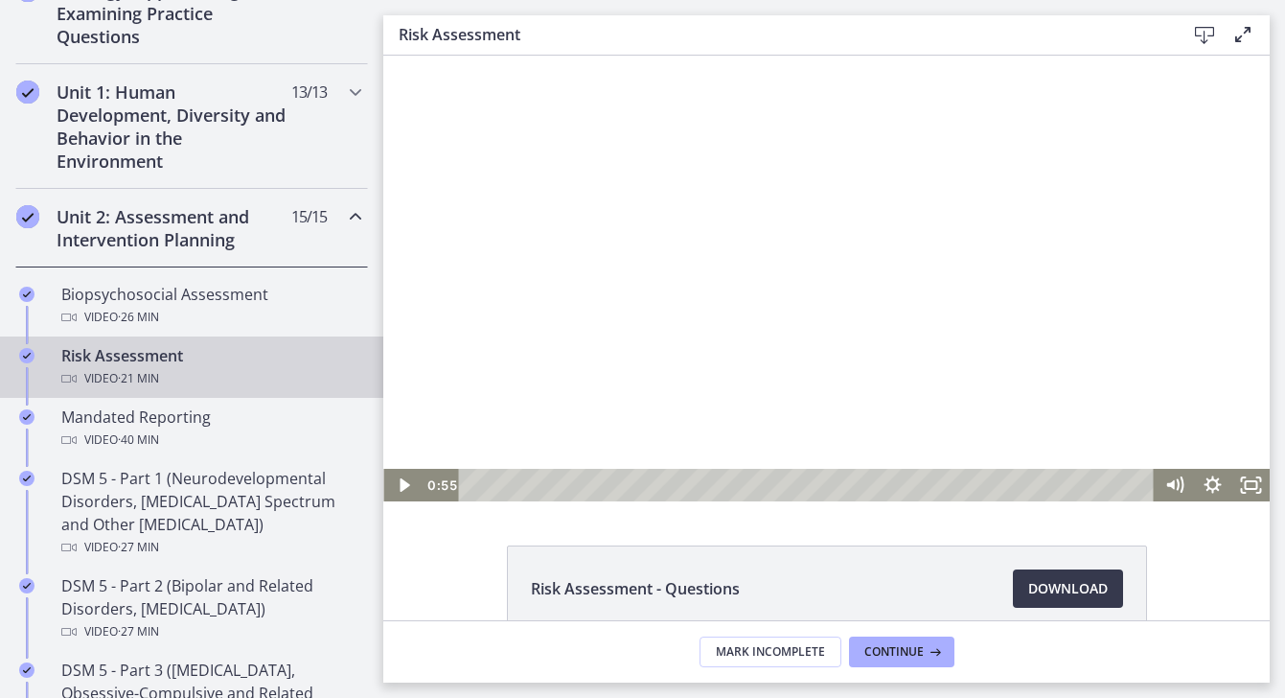
click at [1220, 320] on div at bounding box center [826, 279] width 887 height 446
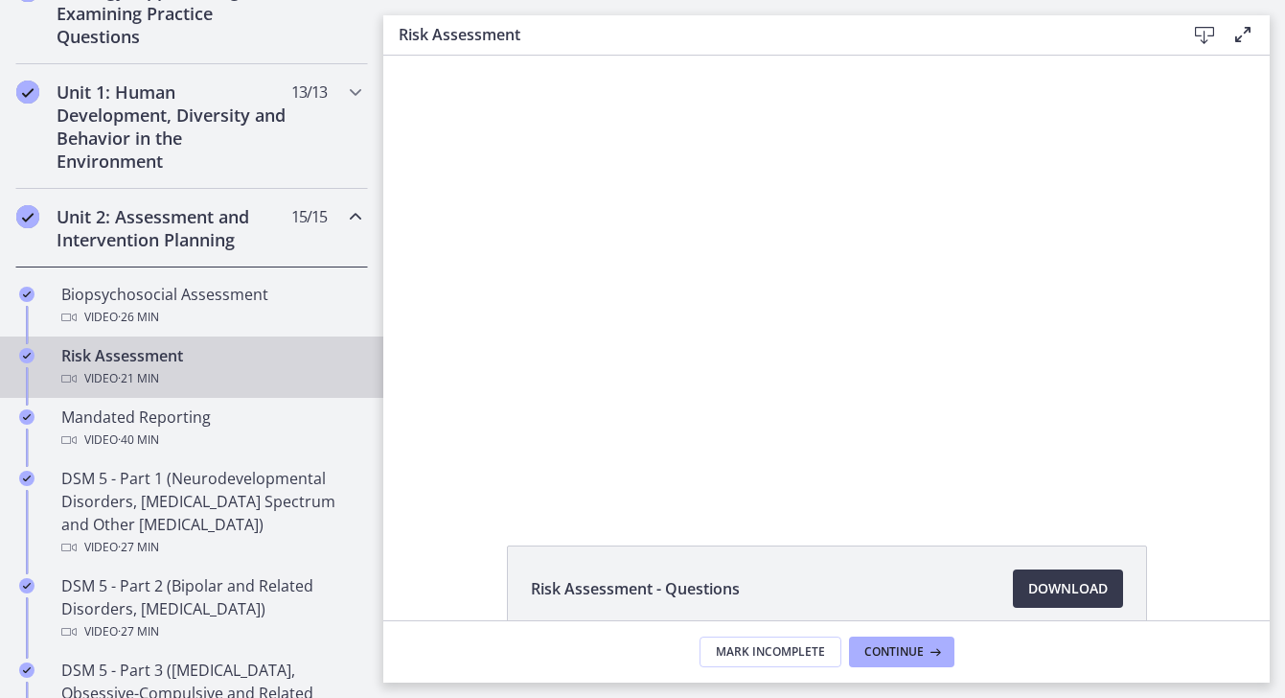
click at [1220, 320] on div at bounding box center [826, 279] width 887 height 446
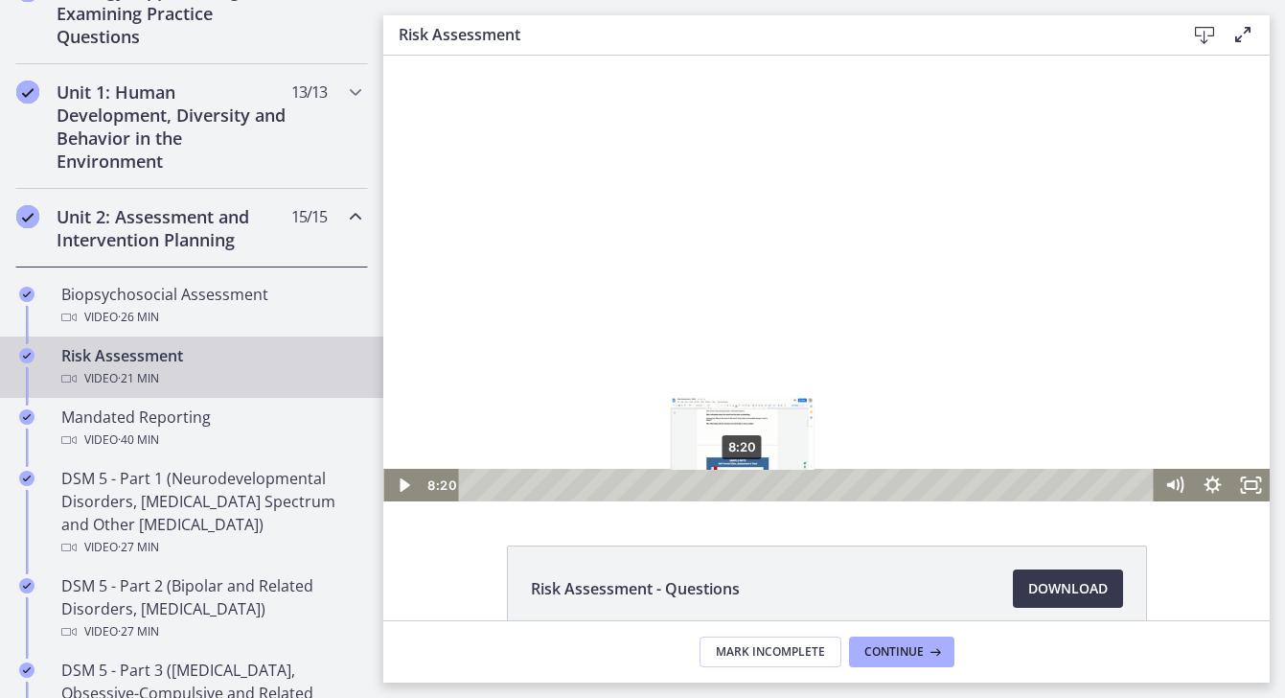
click at [743, 485] on div "8:20" at bounding box center [809, 485] width 673 height 33
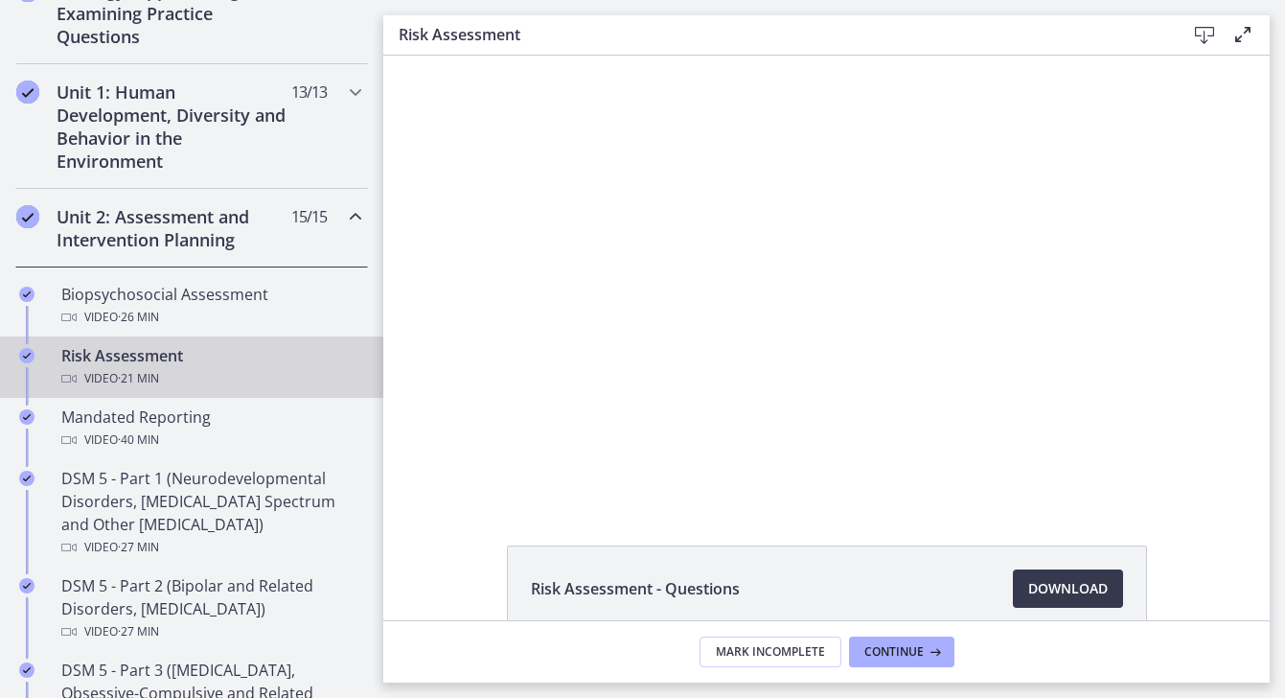
click at [933, 385] on div at bounding box center [826, 279] width 887 height 446
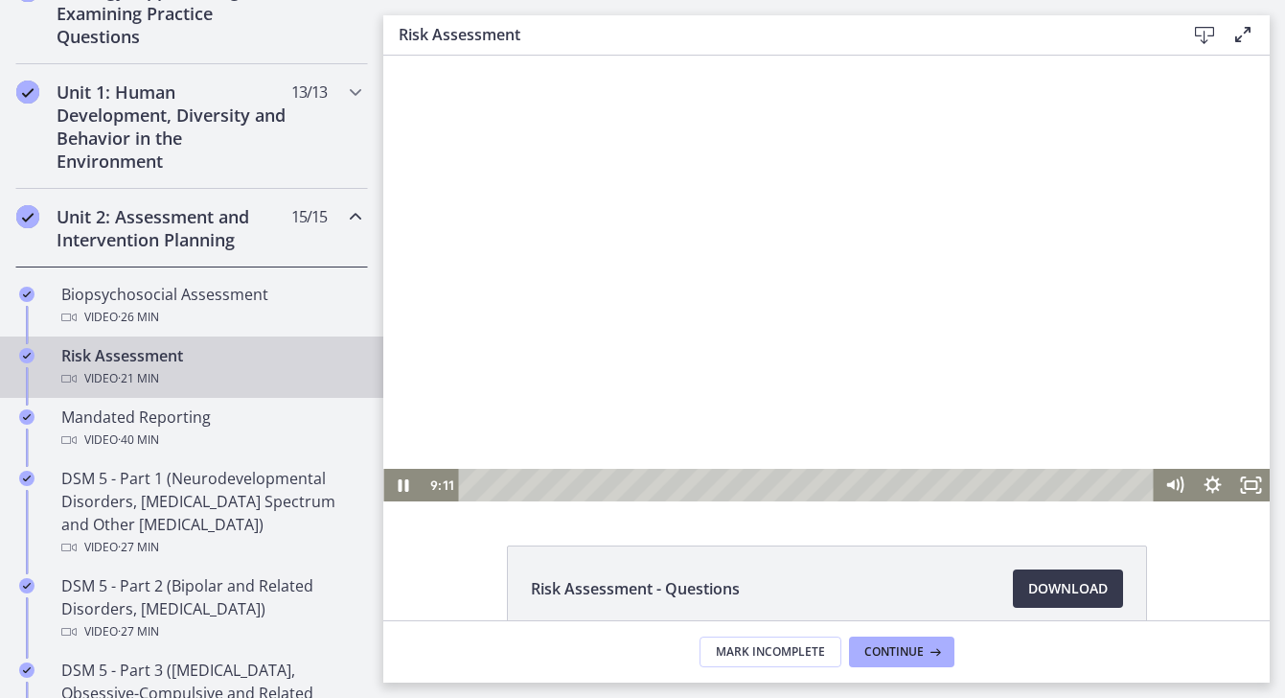
click at [1213, 466] on div at bounding box center [826, 279] width 887 height 446
click at [1213, 482] on icon "Show settings menu" at bounding box center [1212, 485] width 46 height 39
click at [1166, 385] on div at bounding box center [826, 279] width 887 height 446
click at [1219, 483] on icon "Show settings menu" at bounding box center [1212, 484] width 21 height 21
click at [1219, 424] on span "1.25x" at bounding box center [1237, 420] width 48 height 33
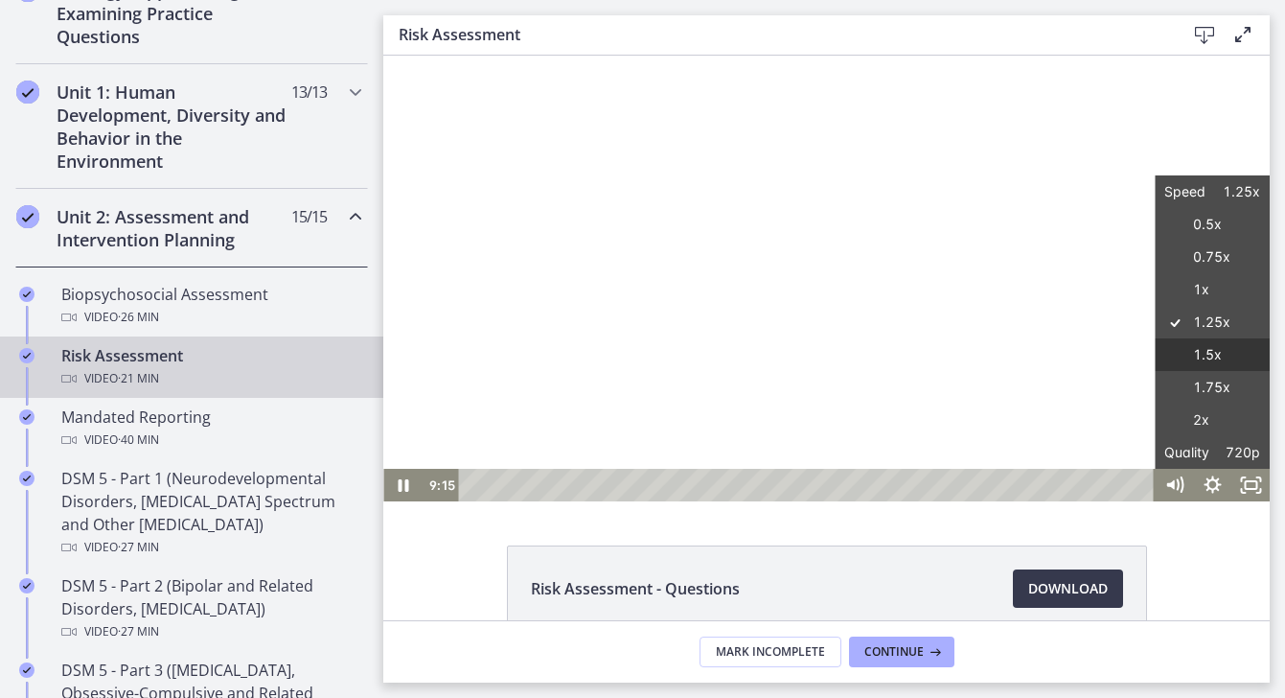
click at [1217, 345] on label "1.5x" at bounding box center [1212, 355] width 115 height 34
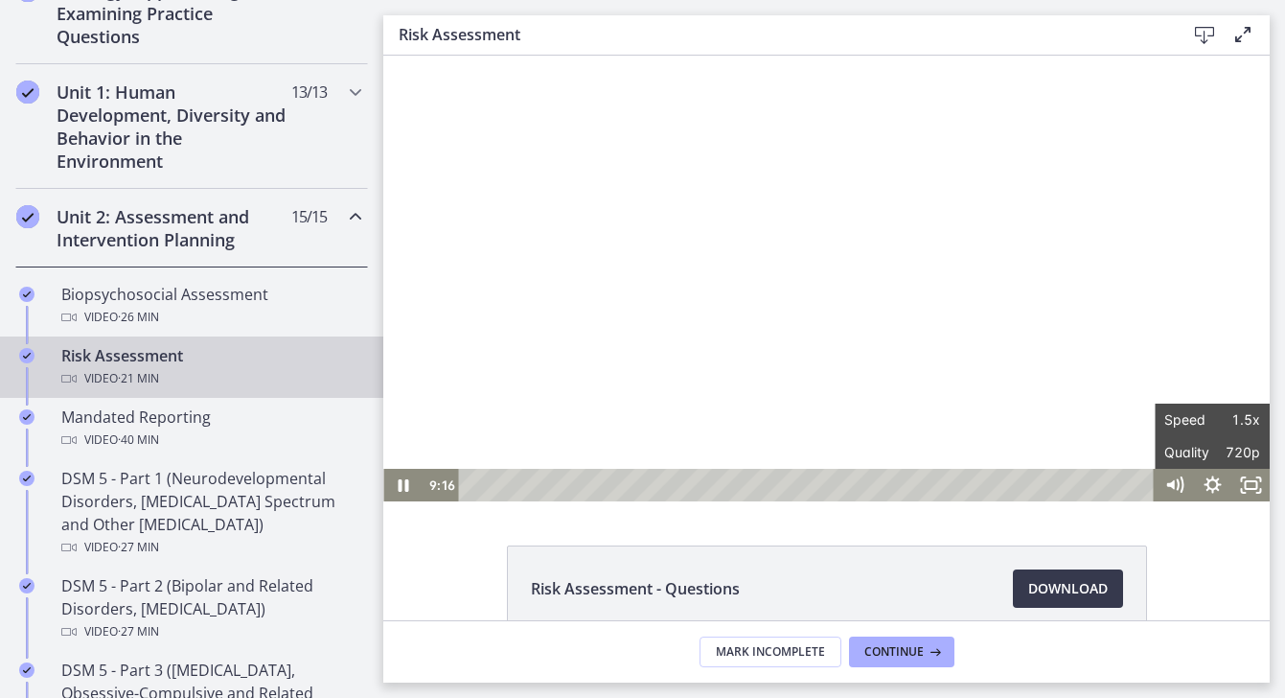
click at [1173, 540] on div "Risk Assessment - Questions Download Opens in a new window" at bounding box center [826, 338] width 887 height 565
click at [1212, 489] on icon "Show settings menu" at bounding box center [1212, 484] width 17 height 17
click at [1208, 422] on span "Speed" at bounding box center [1189, 420] width 48 height 33
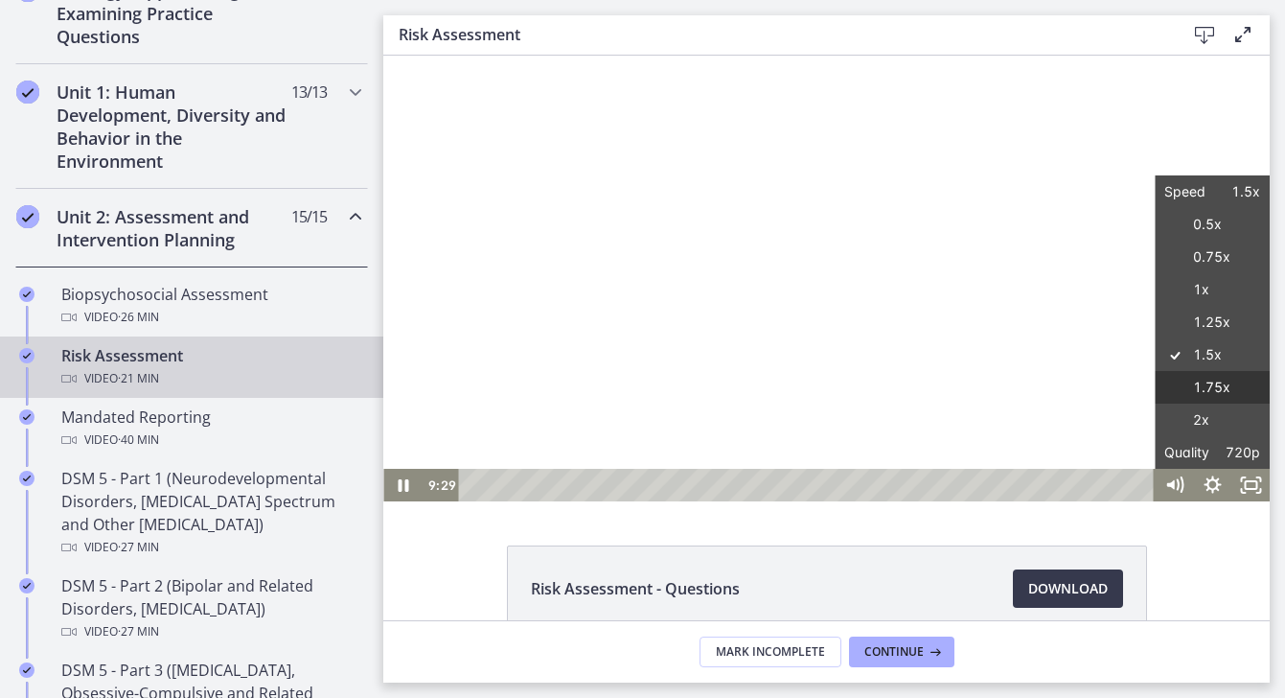
click at [1221, 373] on label "1.75x" at bounding box center [1212, 388] width 115 height 34
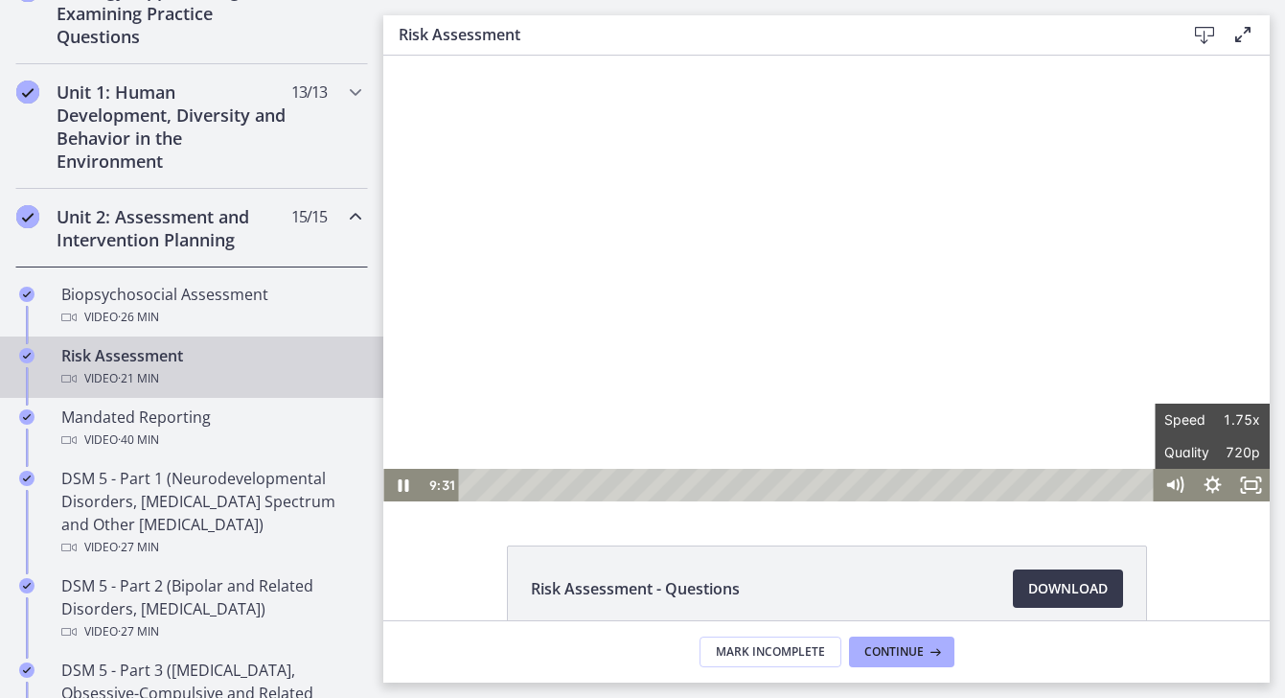
click at [1230, 521] on div "Risk Assessment - Questions Download Opens in a new window" at bounding box center [826, 338] width 887 height 565
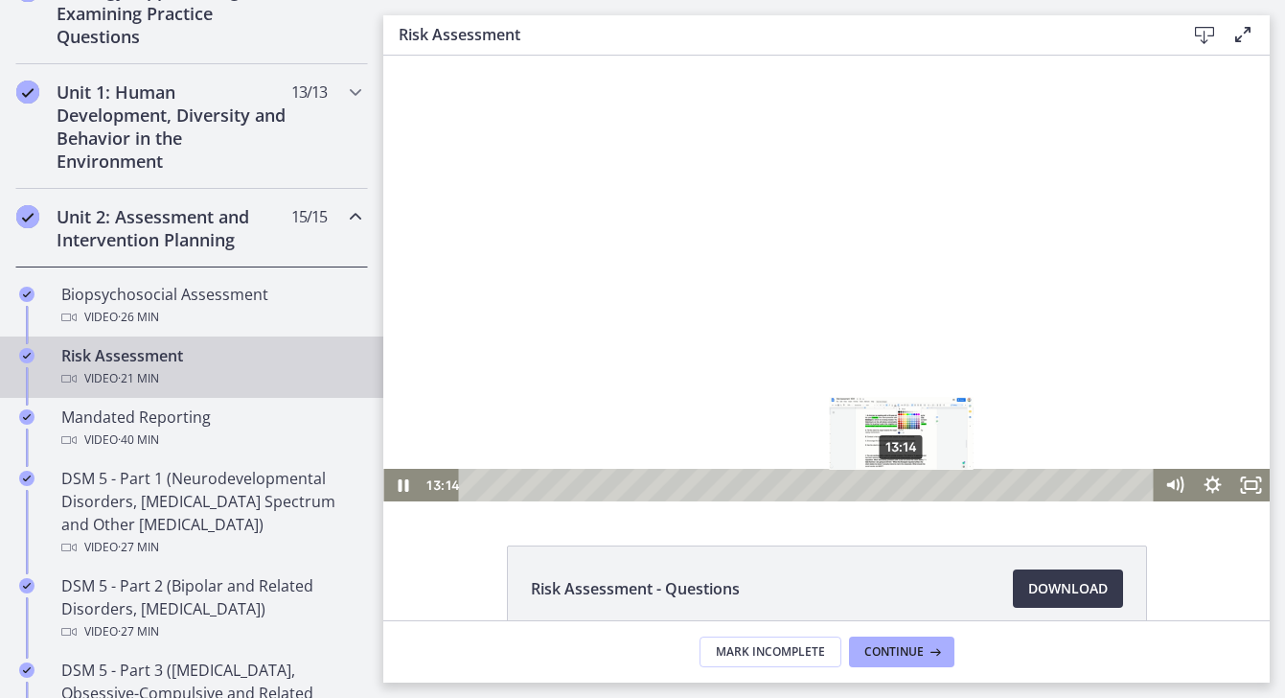
click at [902, 485] on div "13:14" at bounding box center [809, 485] width 673 height 33
click at [927, 483] on div "14:00" at bounding box center [809, 485] width 673 height 33
click at [948, 483] on div "14:39" at bounding box center [809, 485] width 673 height 33
click at [964, 484] on div "15:10" at bounding box center [809, 485] width 673 height 33
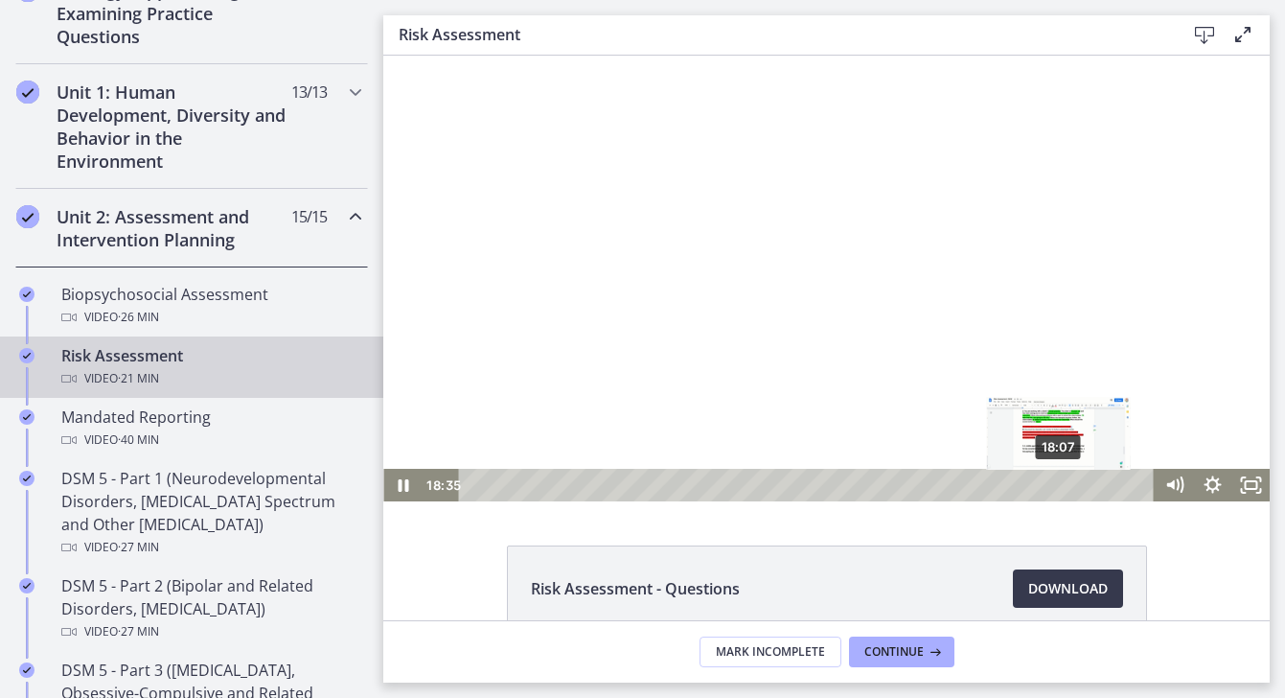
click at [1060, 483] on div "18:07" at bounding box center [809, 485] width 673 height 33
click at [1079, 482] on div "18:43" at bounding box center [809, 485] width 673 height 33
click at [1118, 481] on div "19:53" at bounding box center [809, 485] width 673 height 33
click at [1144, 485] on div "20:45" at bounding box center [809, 485] width 673 height 33
